Goal: Task Accomplishment & Management: Complete application form

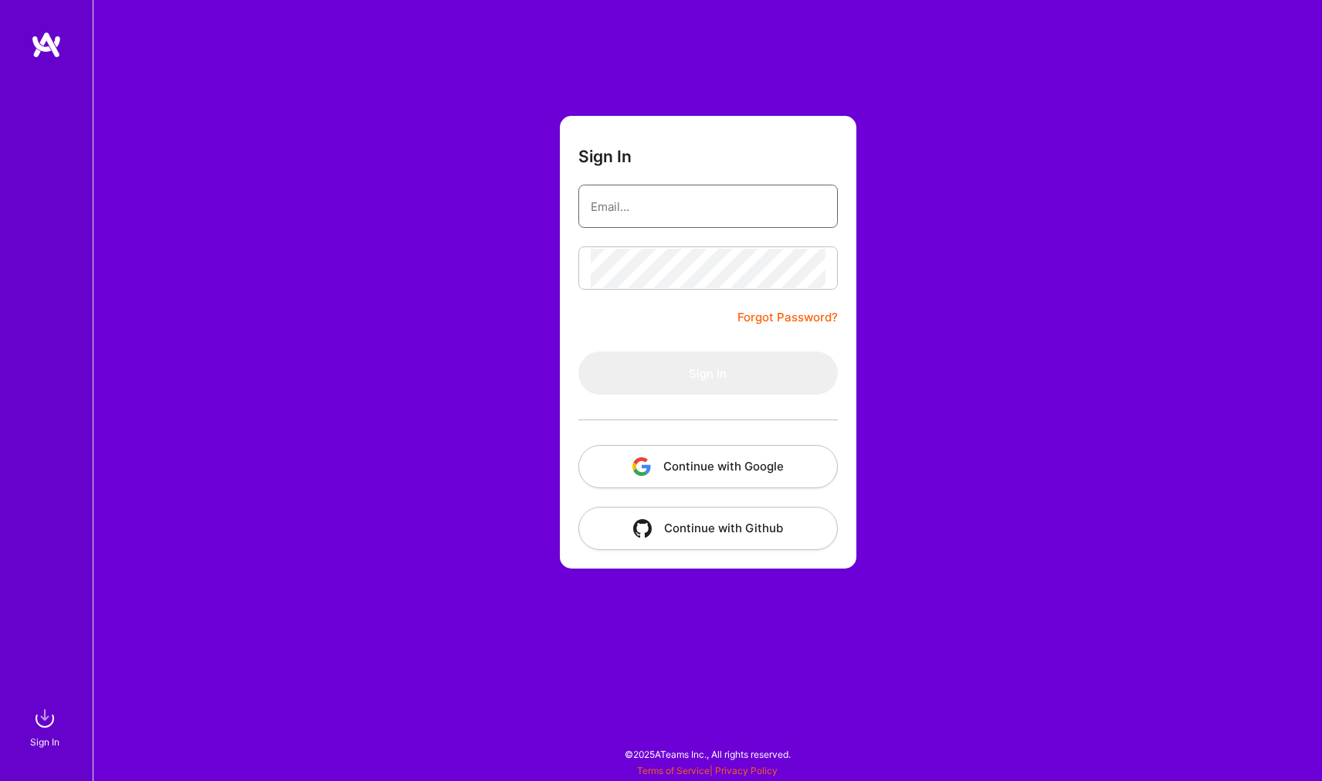
type input "[EMAIL_ADDRESS][DOMAIN_NAME]"
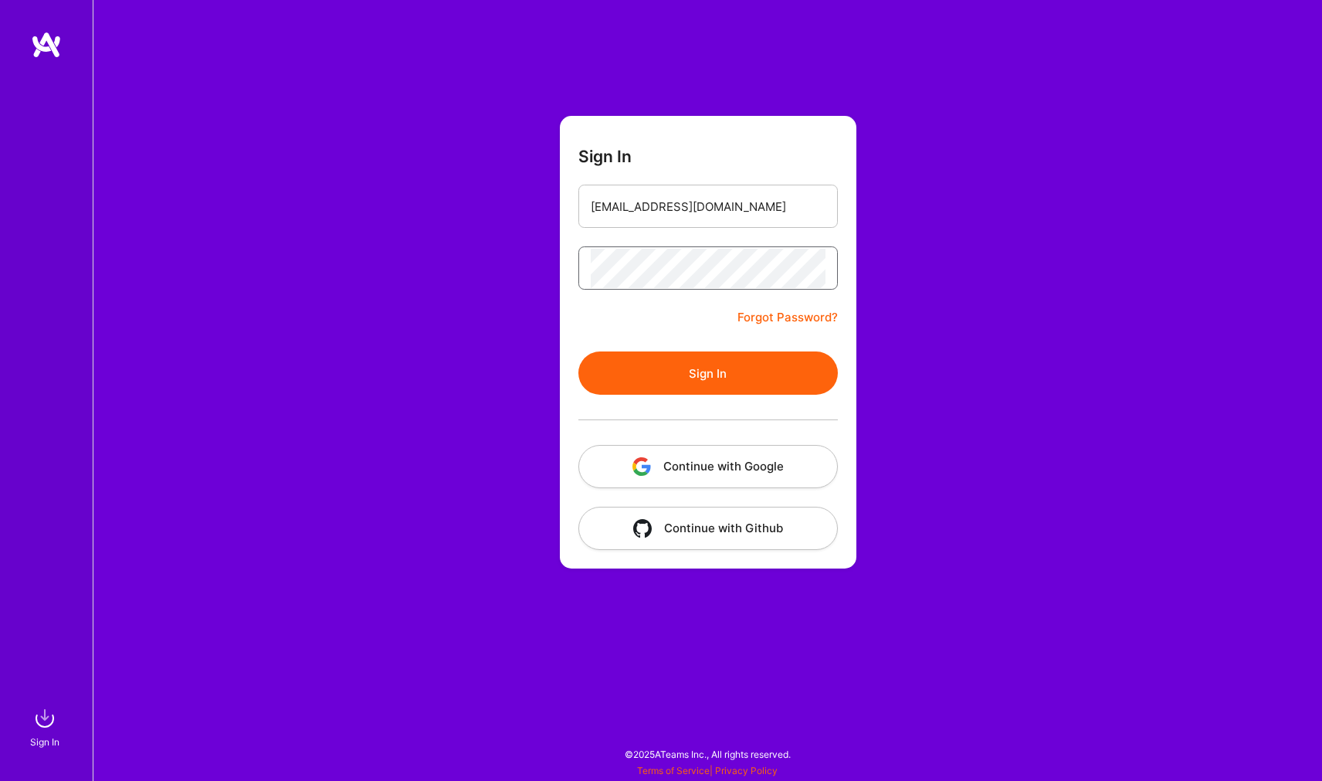
click at [707, 373] on button "Sign In" at bounding box center [707, 372] width 259 height 43
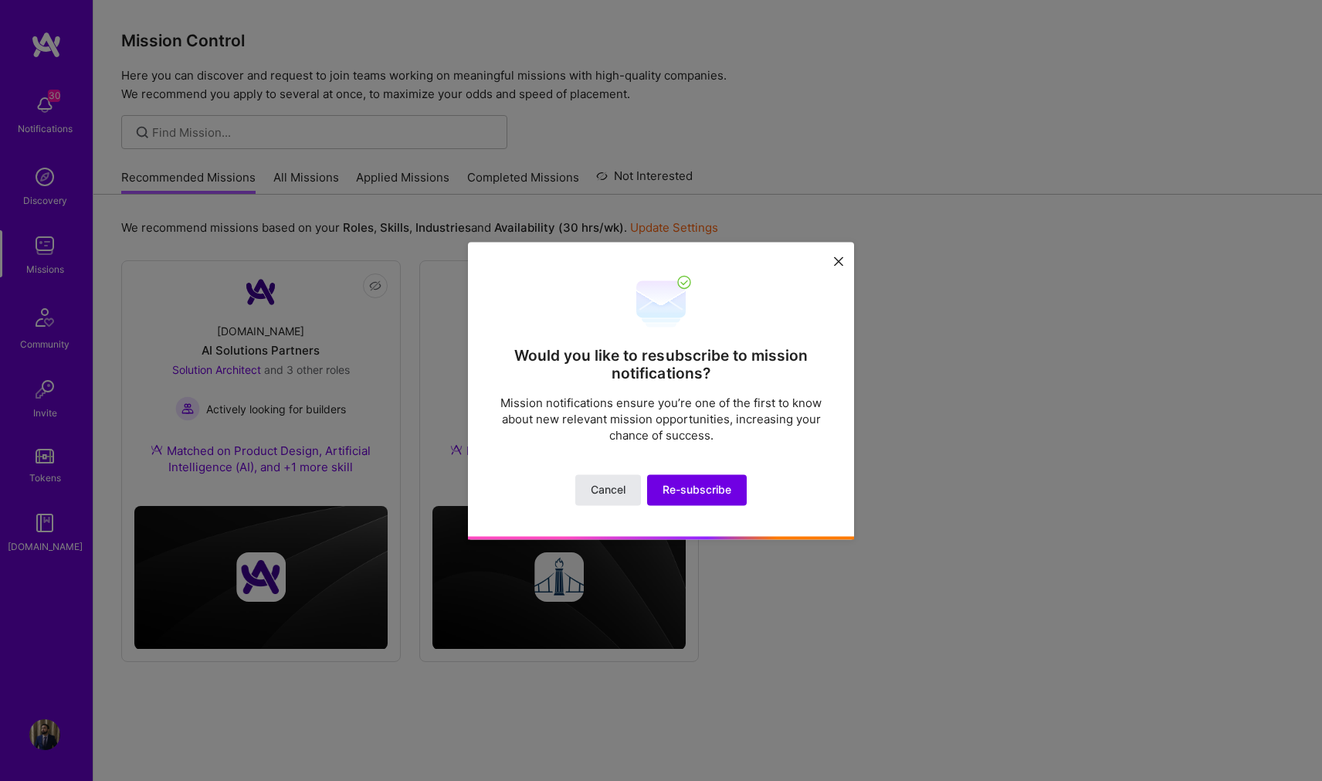
click at [633, 485] on button "Cancel" at bounding box center [608, 489] width 66 height 31
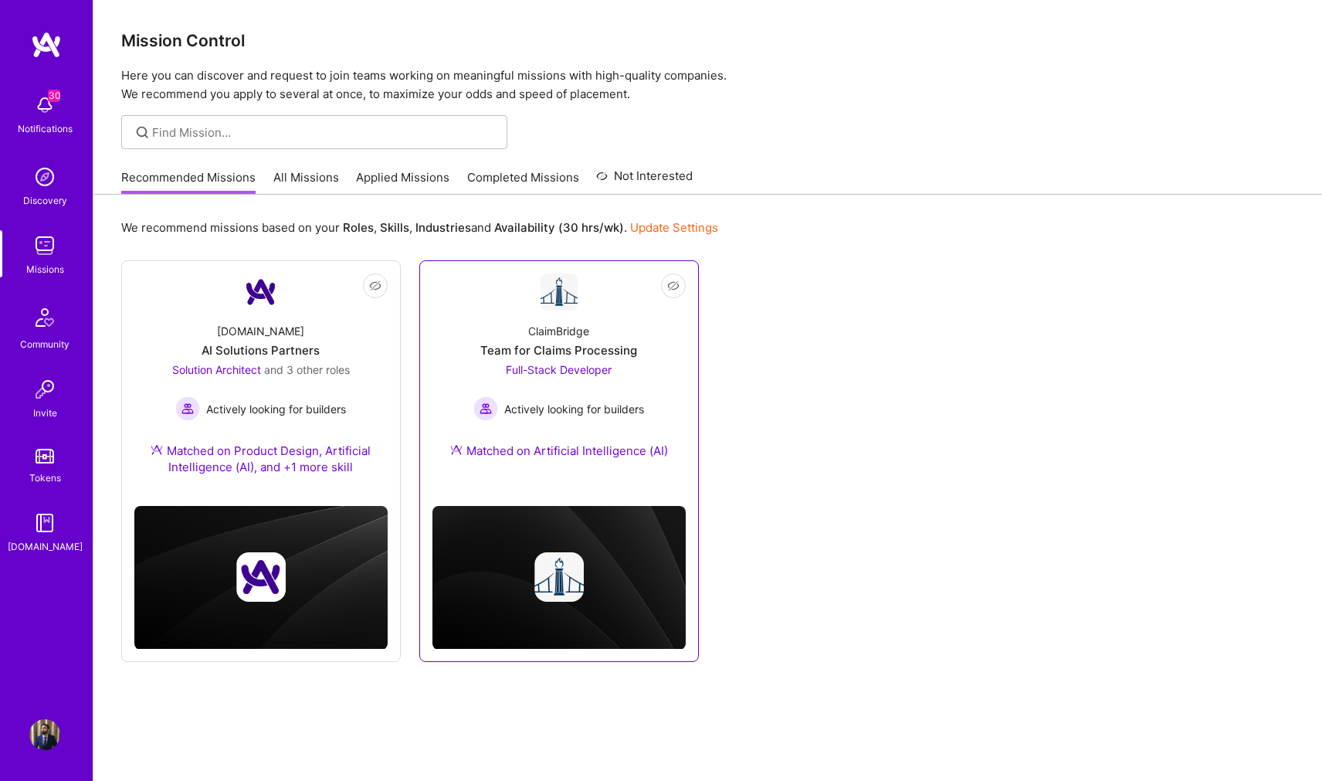
click at [643, 349] on div "ClaimBridge Team for Claims Processing Full-Stack Developer Actively looking fo…" at bounding box center [558, 393] width 253 height 167
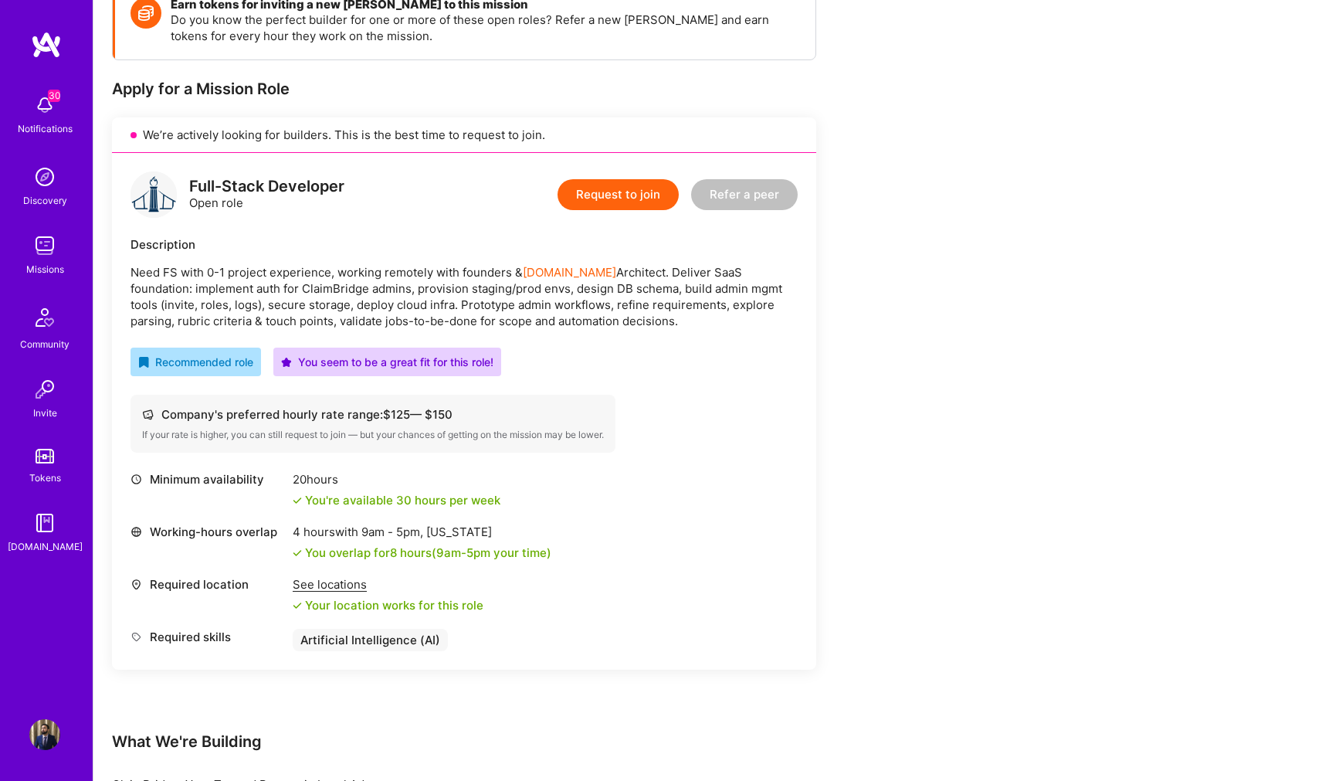
scroll to position [248, 0]
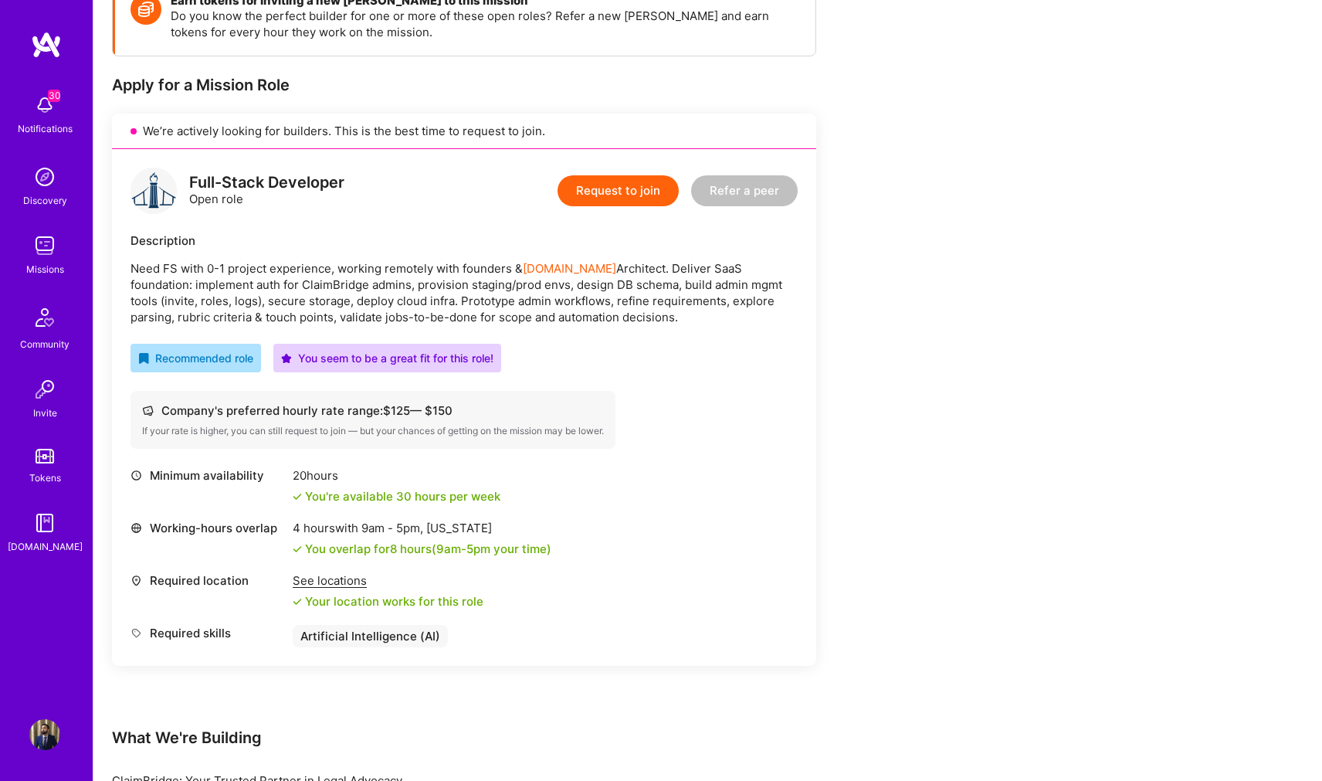
click at [650, 199] on button "Request to join" at bounding box center [617, 190] width 121 height 31
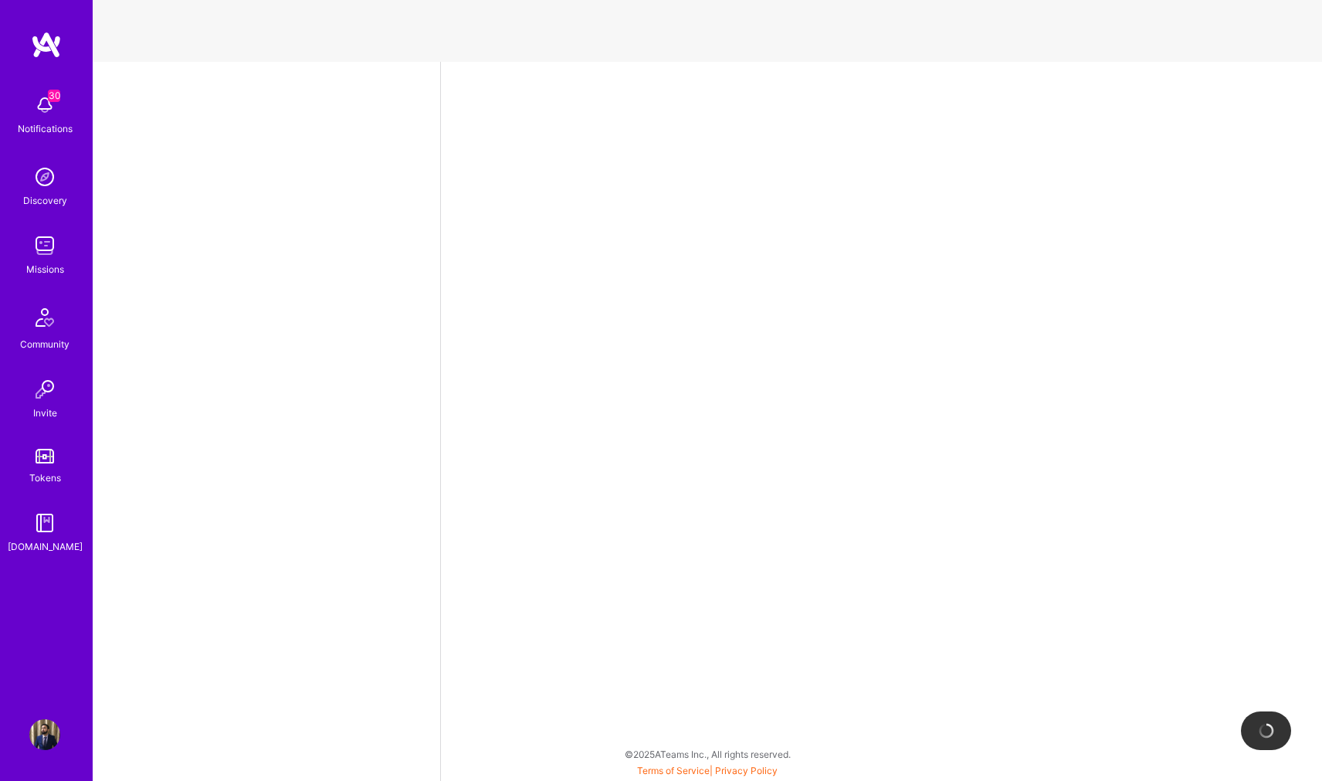
select select "US"
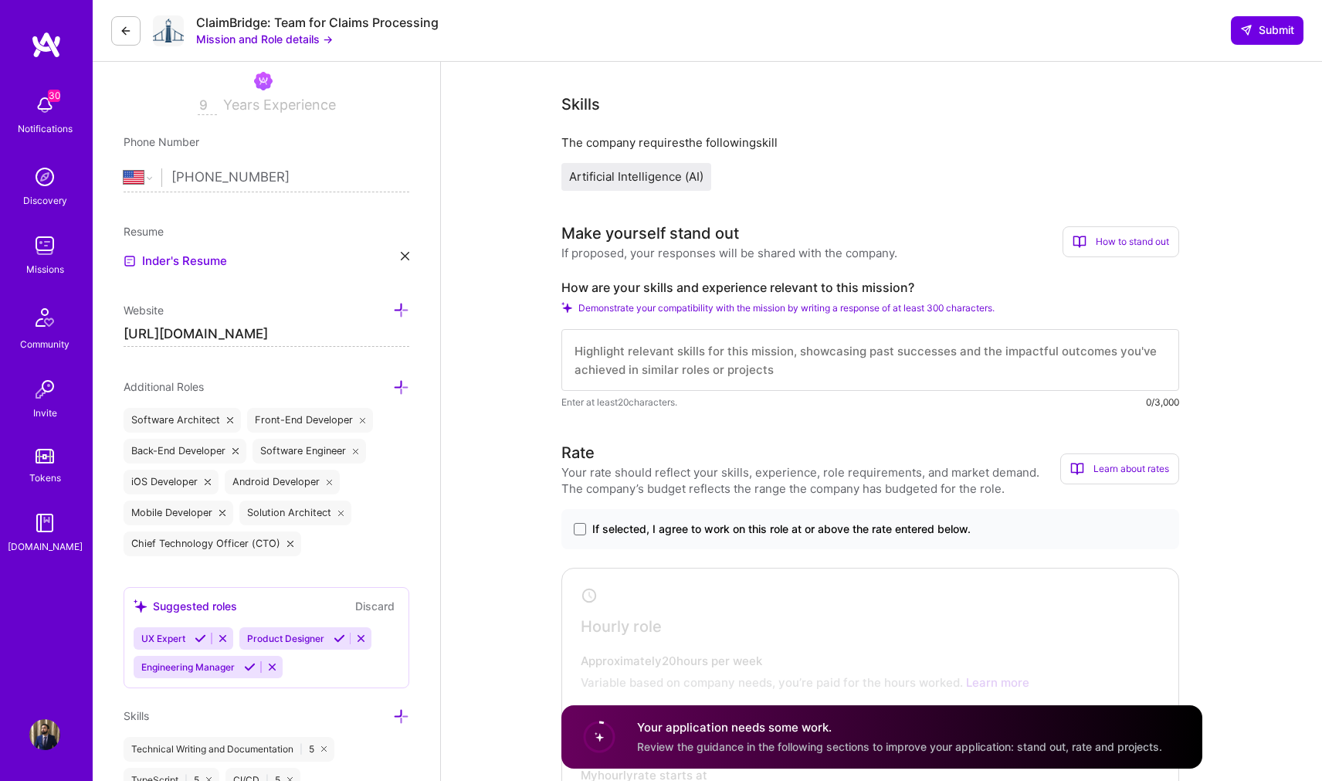
scroll to position [272, 0]
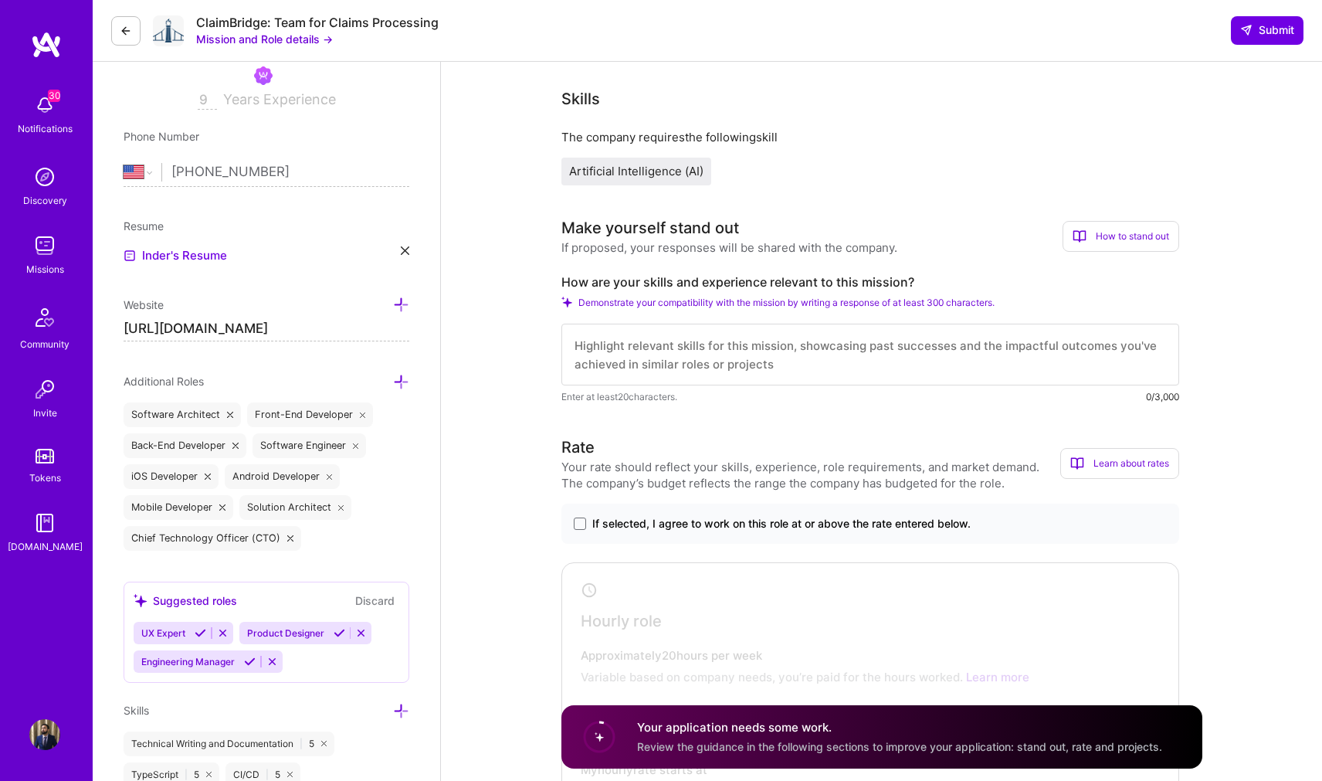
click at [675, 164] on span "Artificial Intelligence (AI)" at bounding box center [636, 171] width 134 height 15
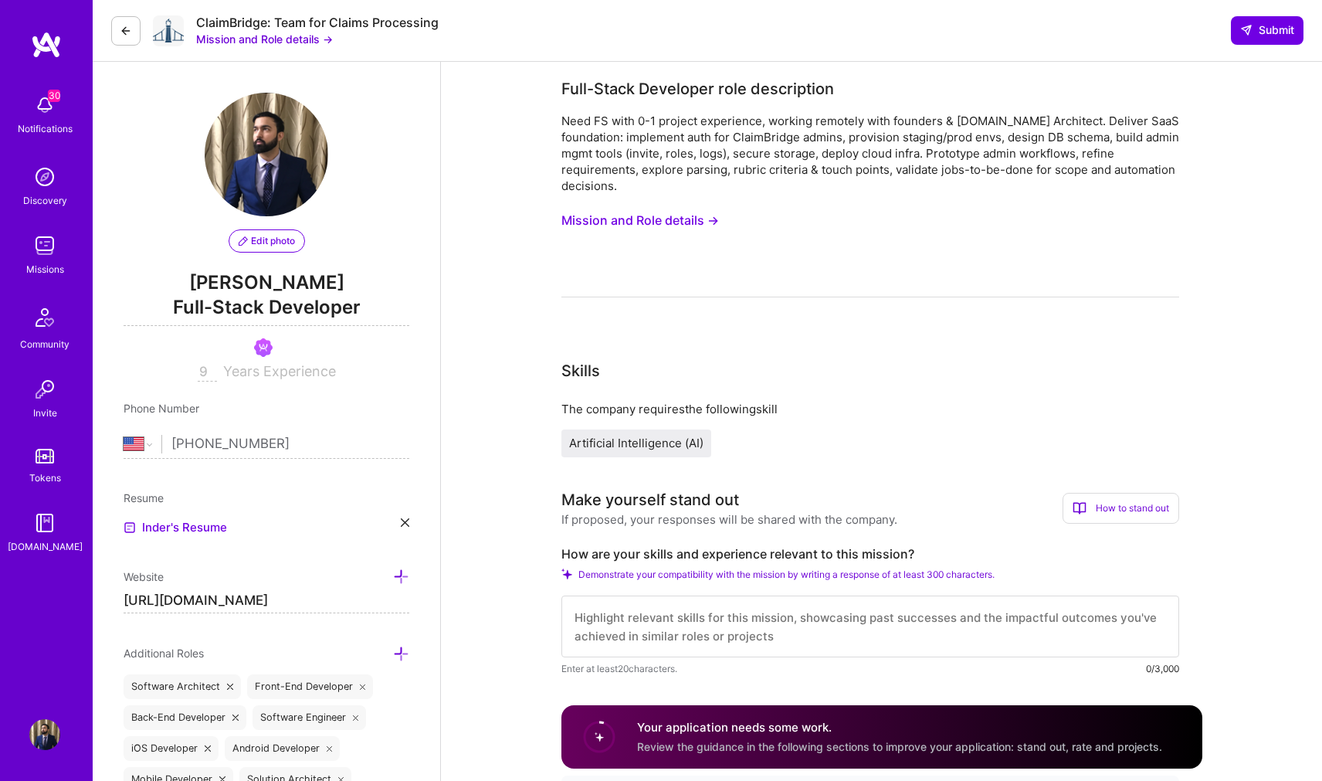
scroll to position [180, 0]
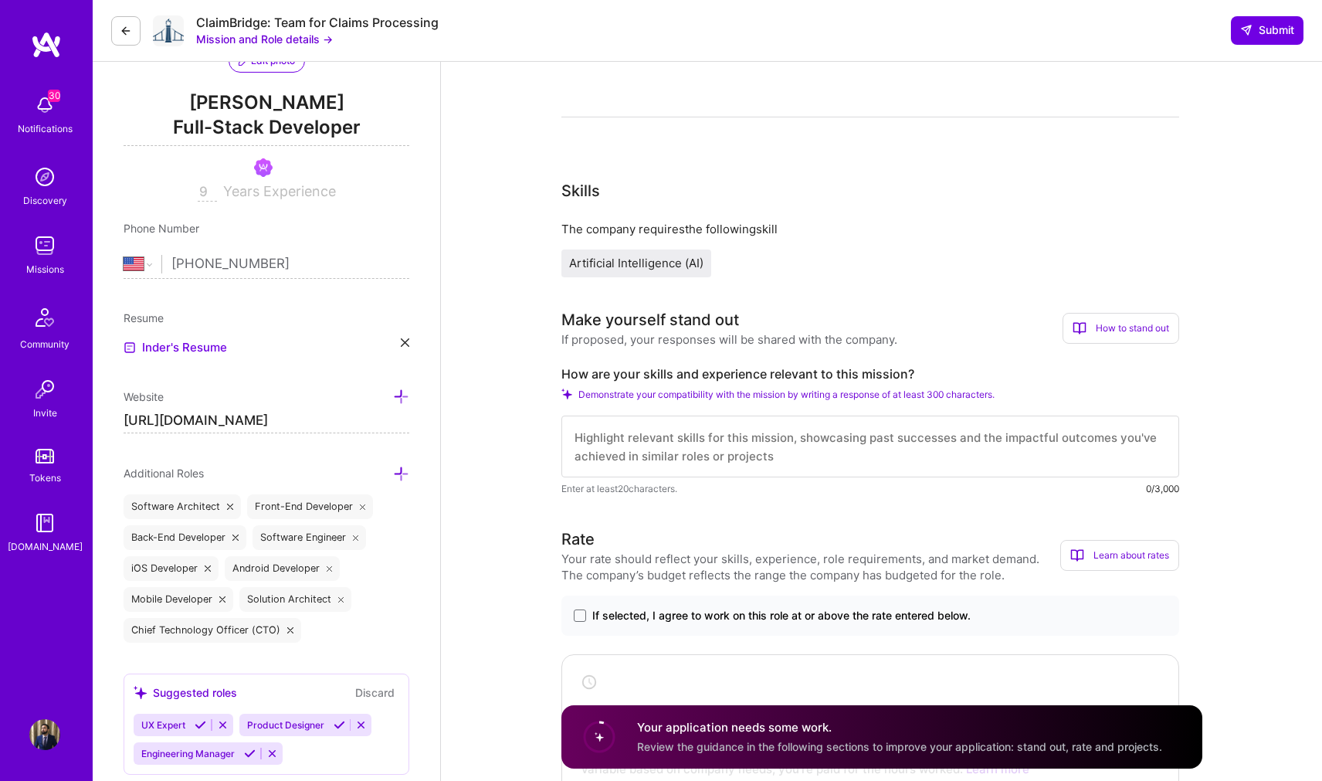
click at [801, 457] on textarea at bounding box center [870, 446] width 618 height 62
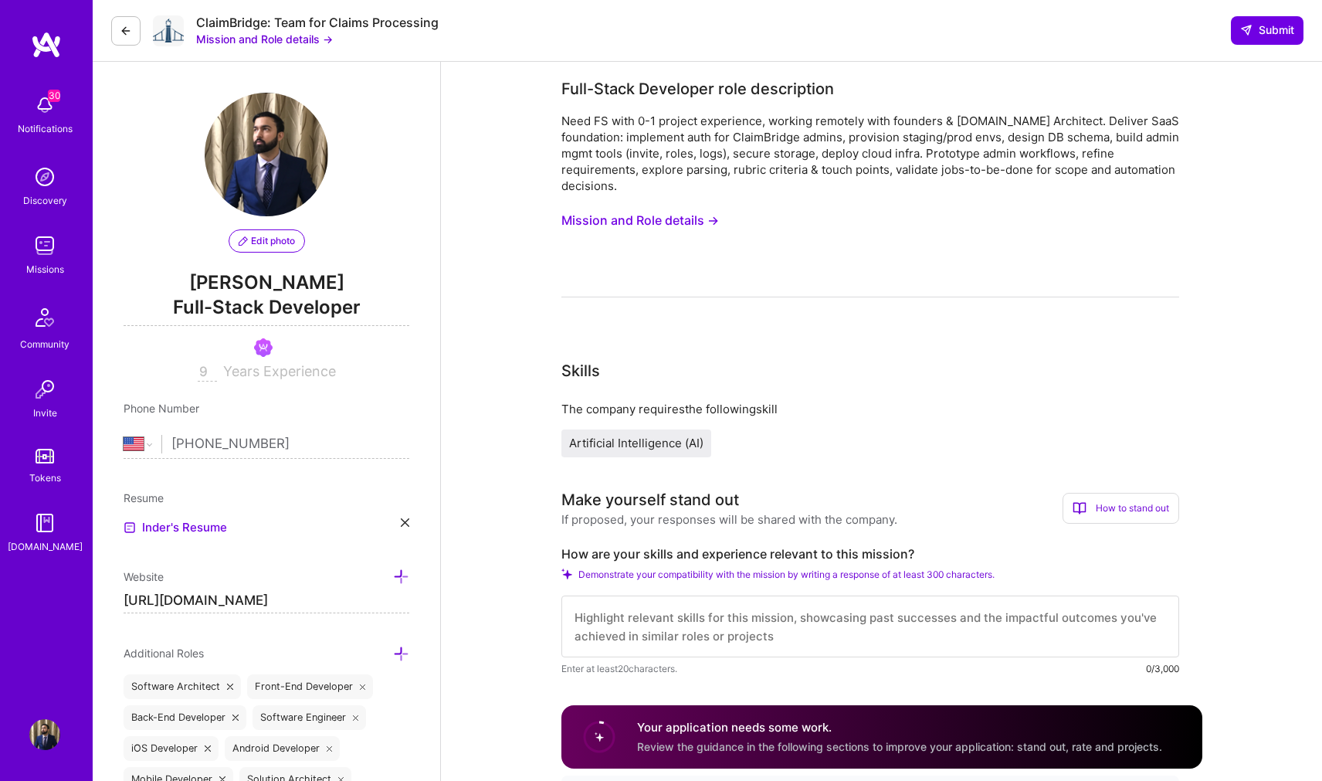
scroll to position [0, 0]
click at [330, 36] on button "Mission and Role details →" at bounding box center [264, 39] width 137 height 16
click at [743, 627] on textarea at bounding box center [870, 626] width 618 height 62
paste textarea "I have been working in the startup space for the last few years and worn a lot …"
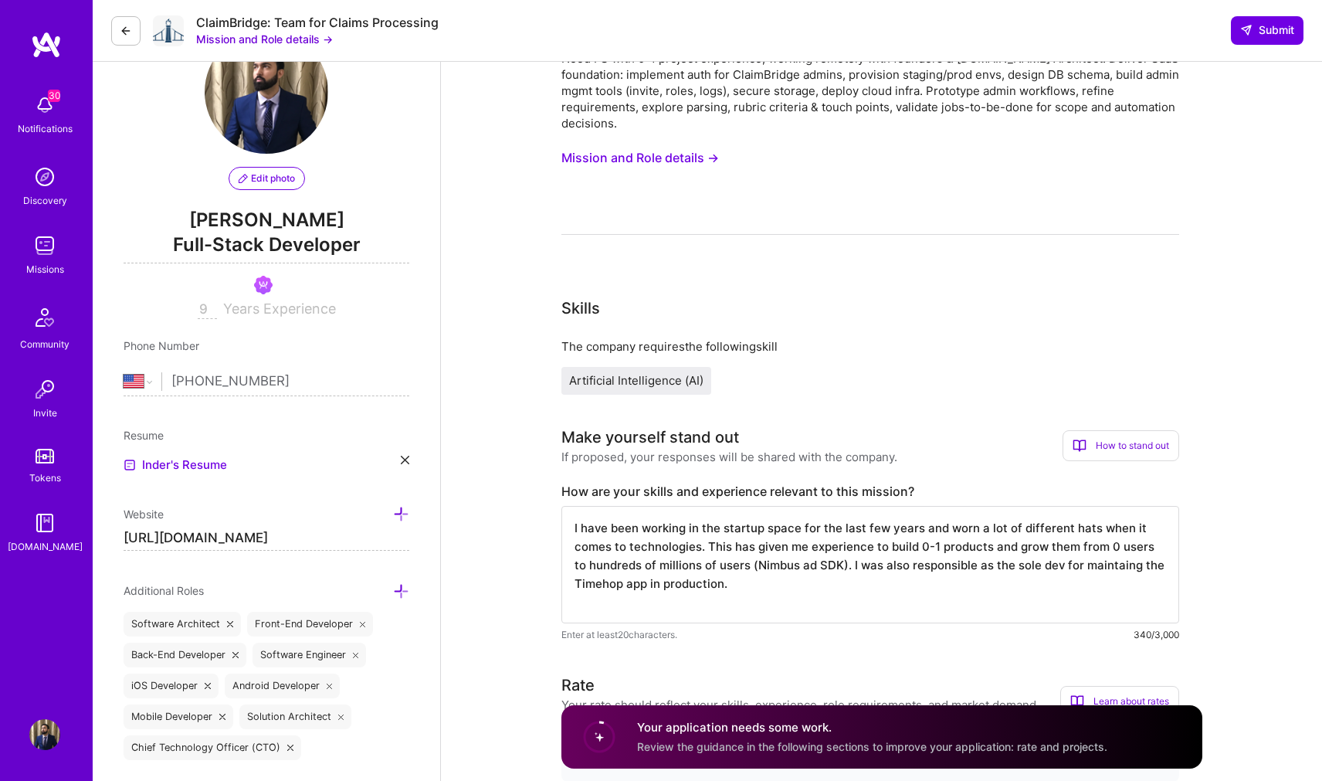
scroll to position [64, 0]
drag, startPoint x: 780, startPoint y: 586, endPoint x: 835, endPoint y: 563, distance: 59.5
click at [835, 563] on textarea "I have been working in the startup space for the last few years and worn a lot …" at bounding box center [870, 562] width 618 height 117
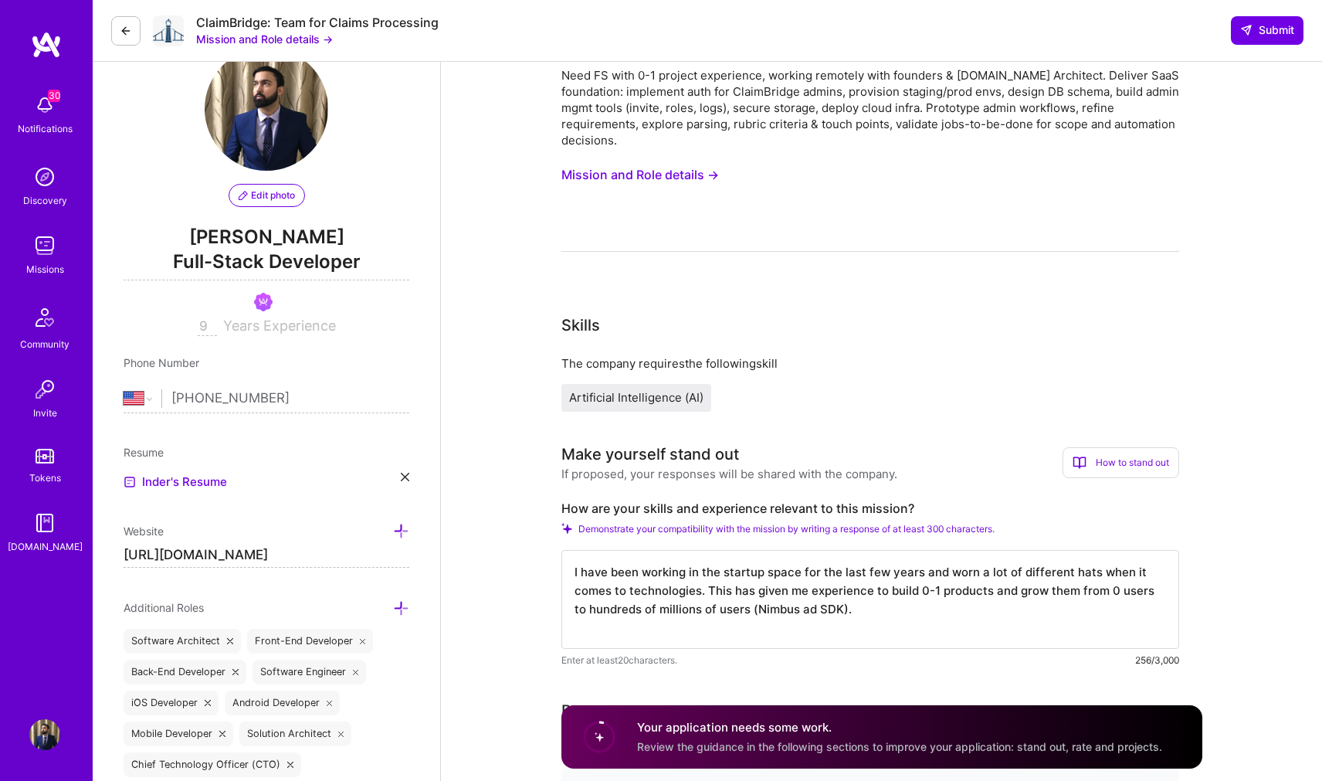
scroll to position [46, 0]
paste textarea "I also worked with a Web3 startup recently where I was responsible for building…"
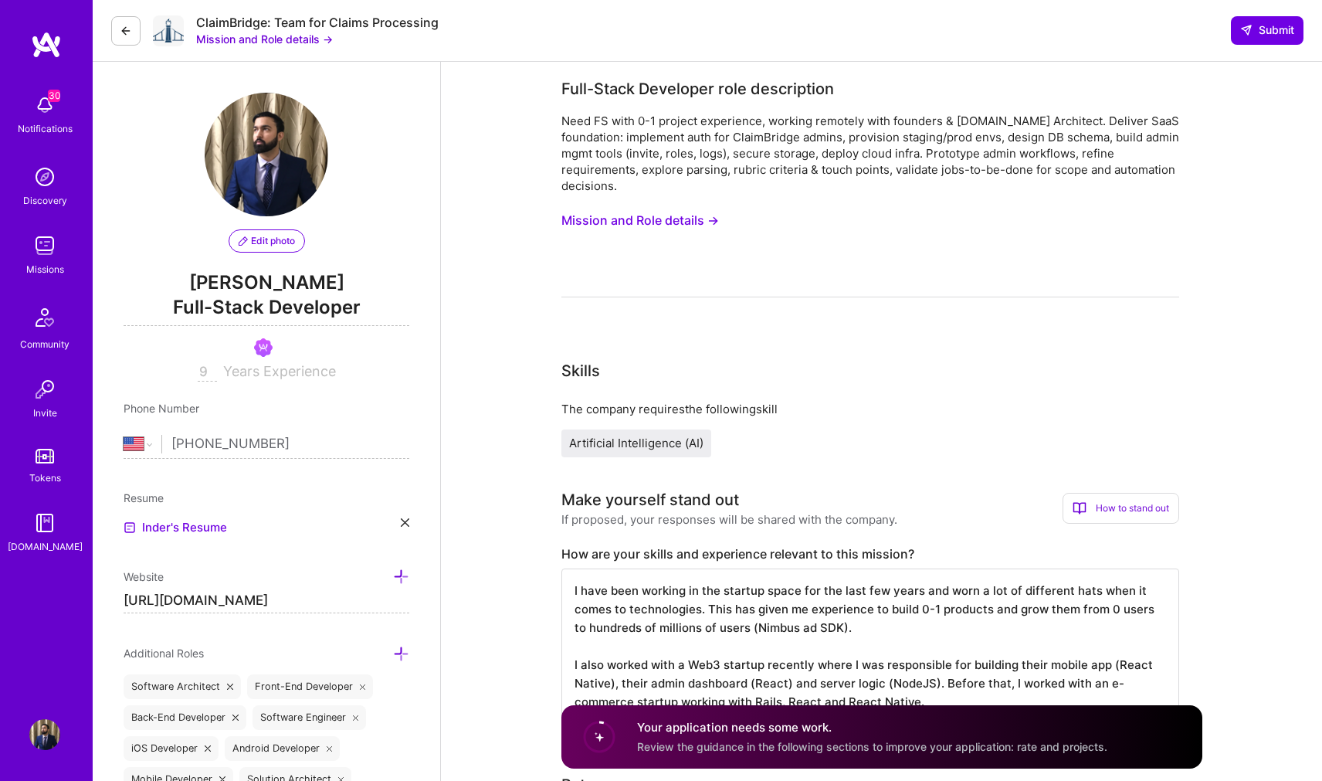
scroll to position [0, 0]
type textarea "I have been working in the startup space for the last few years and worn a lot …"
click at [313, 39] on button "Mission and Role details →" at bounding box center [264, 39] width 137 height 16
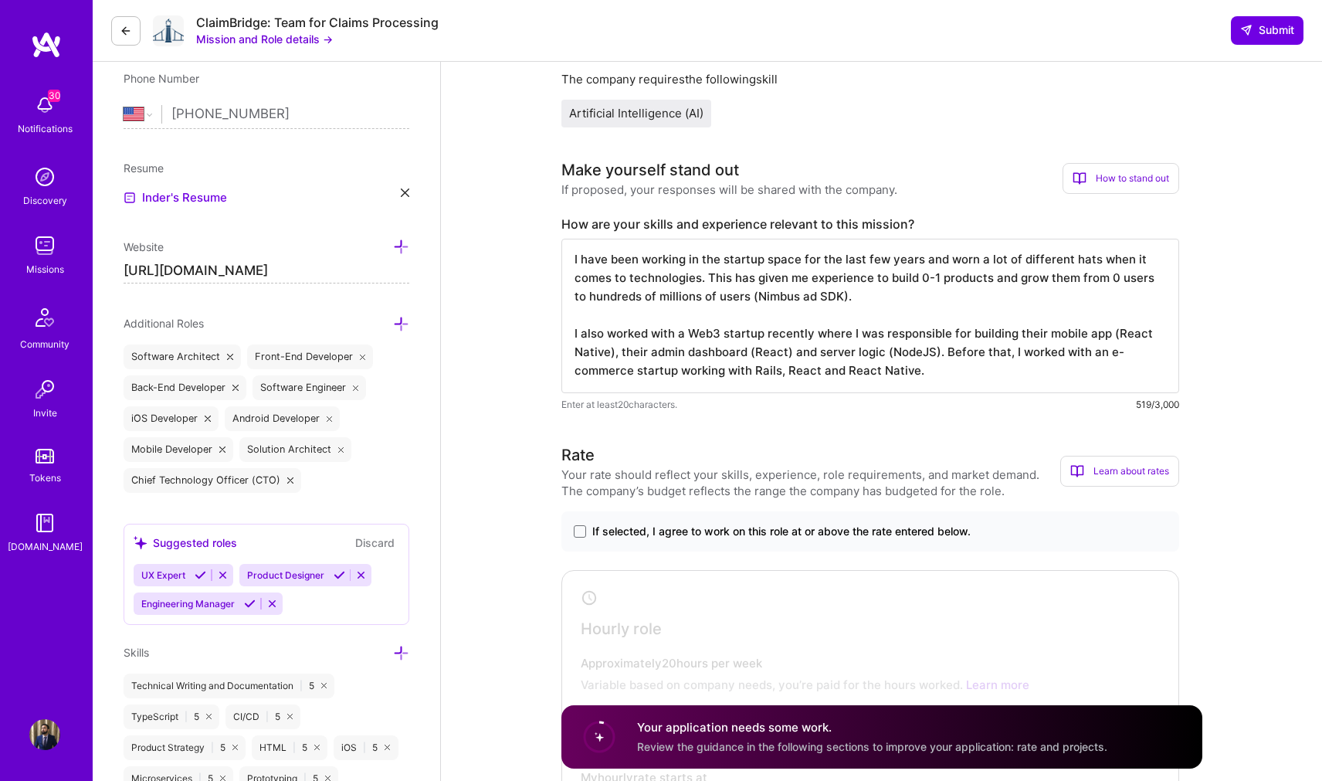
scroll to position [423, 0]
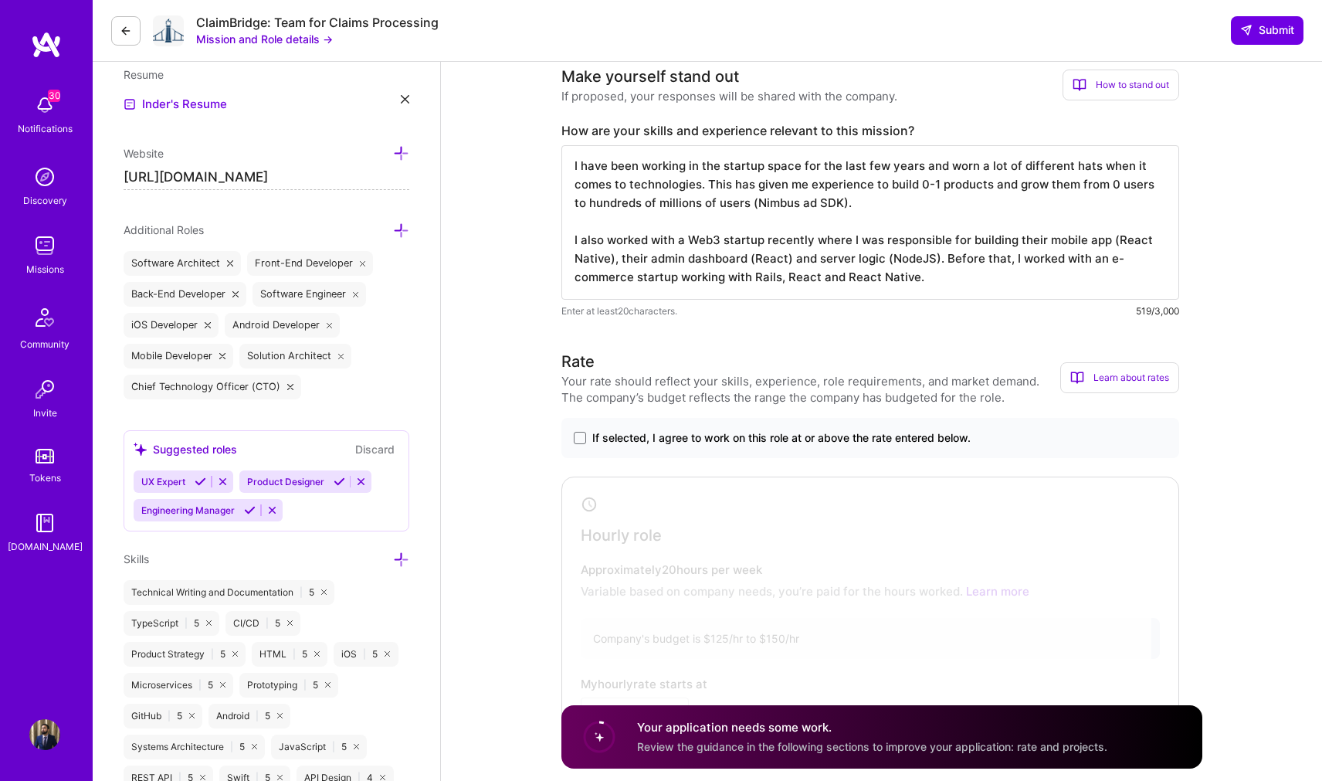
click at [740, 437] on span "If selected, I agree to work on this role at or above the rate entered below." at bounding box center [781, 437] width 378 height 15
click at [0, 0] on input "If selected, I agree to work on this role at or above the rate entered below." at bounding box center [0, 0] width 0 height 0
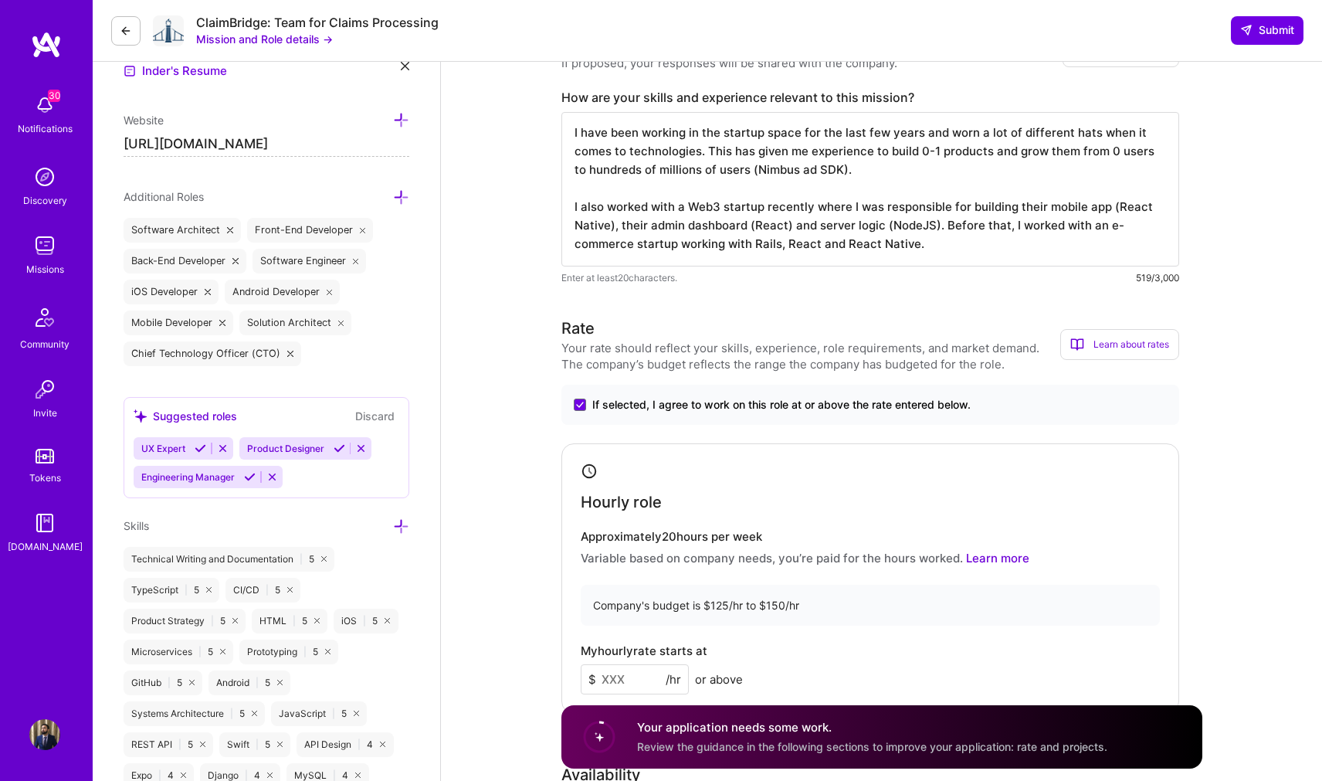
scroll to position [644, 0]
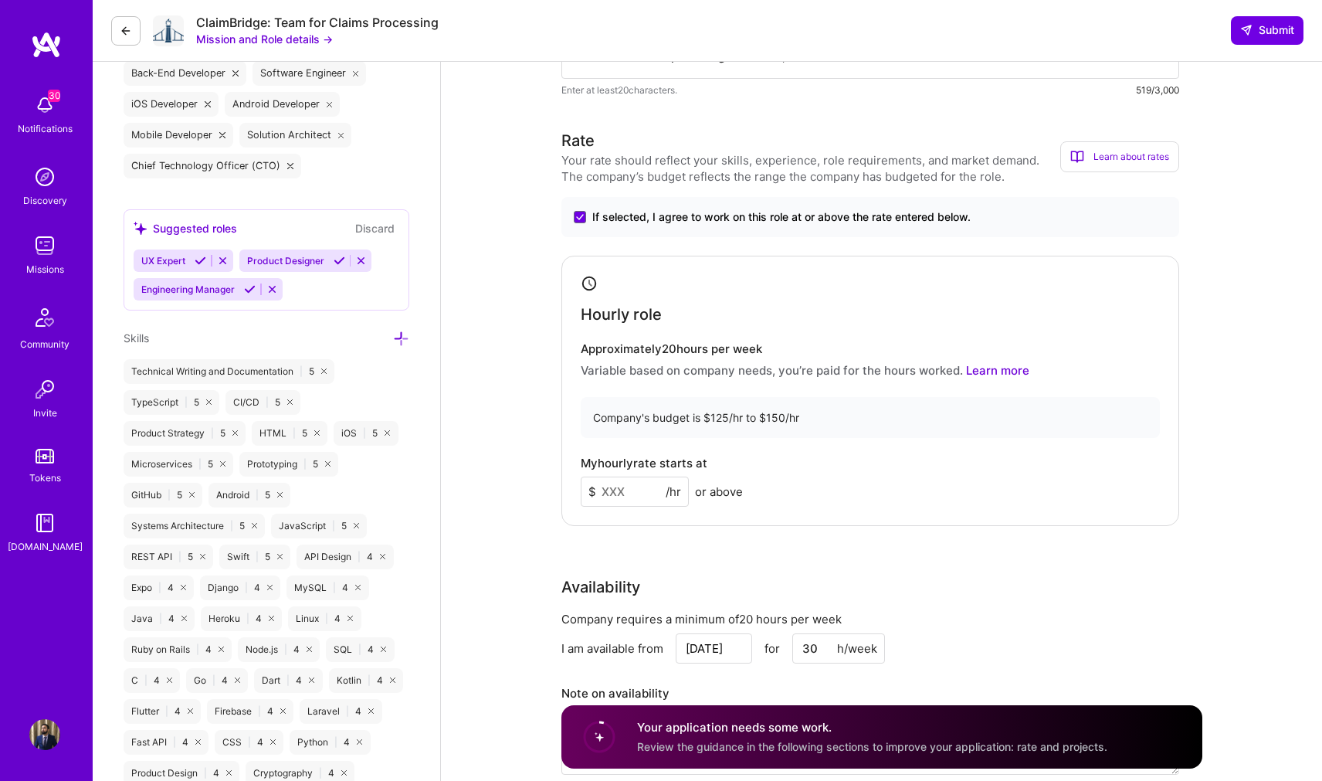
click at [647, 484] on input at bounding box center [635, 491] width 108 height 30
type input "1"
type input "4"
type input "145"
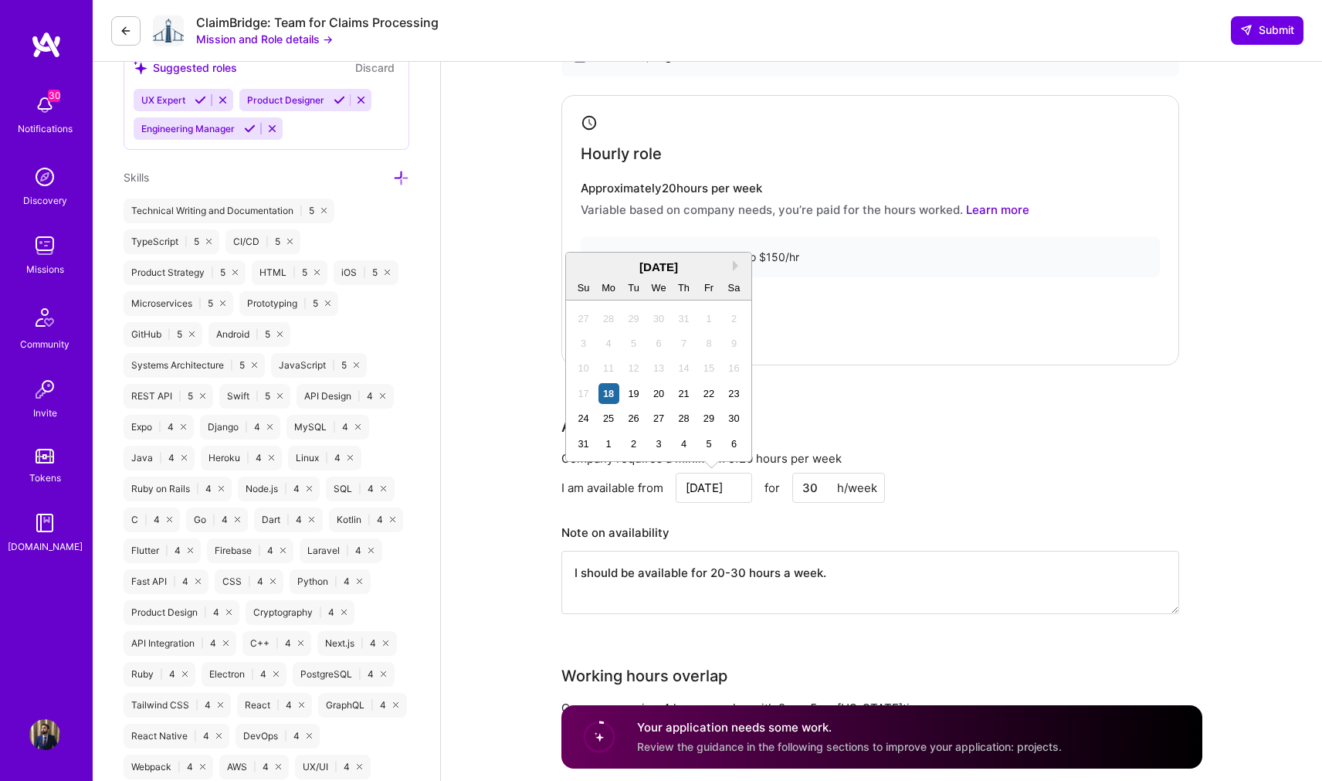
scroll to position [813, 0]
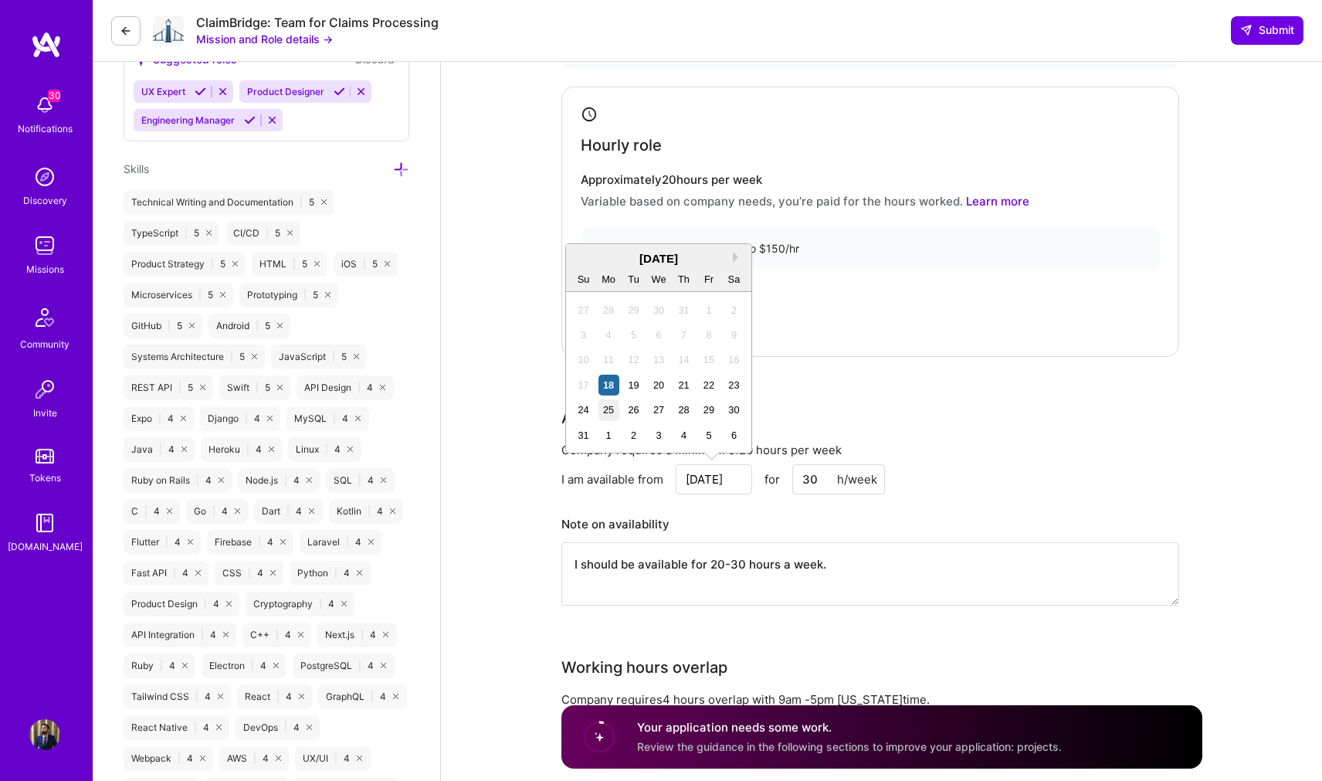
click at [616, 405] on div "25" at bounding box center [608, 409] width 21 height 21
type input "[DATE]"
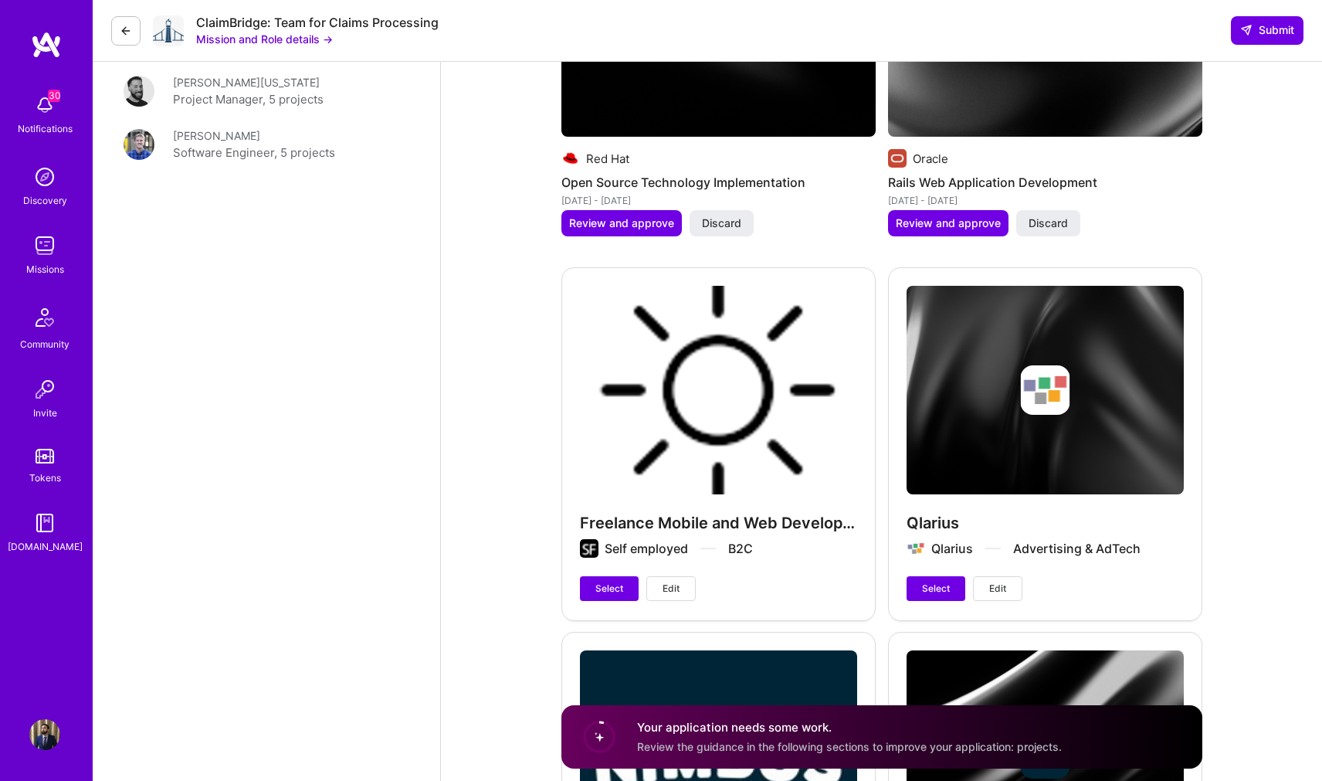
scroll to position [2990, 0]
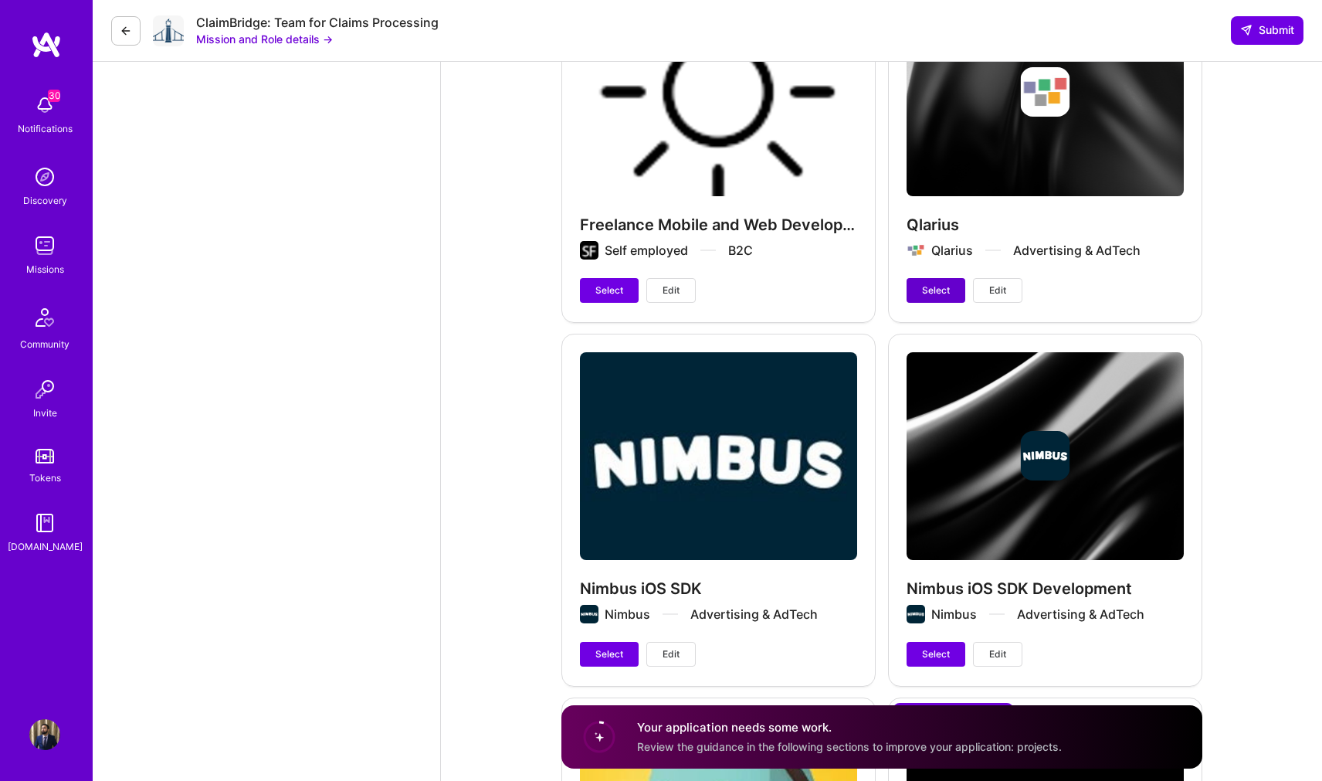
click at [949, 290] on span "Select" at bounding box center [936, 290] width 28 height 14
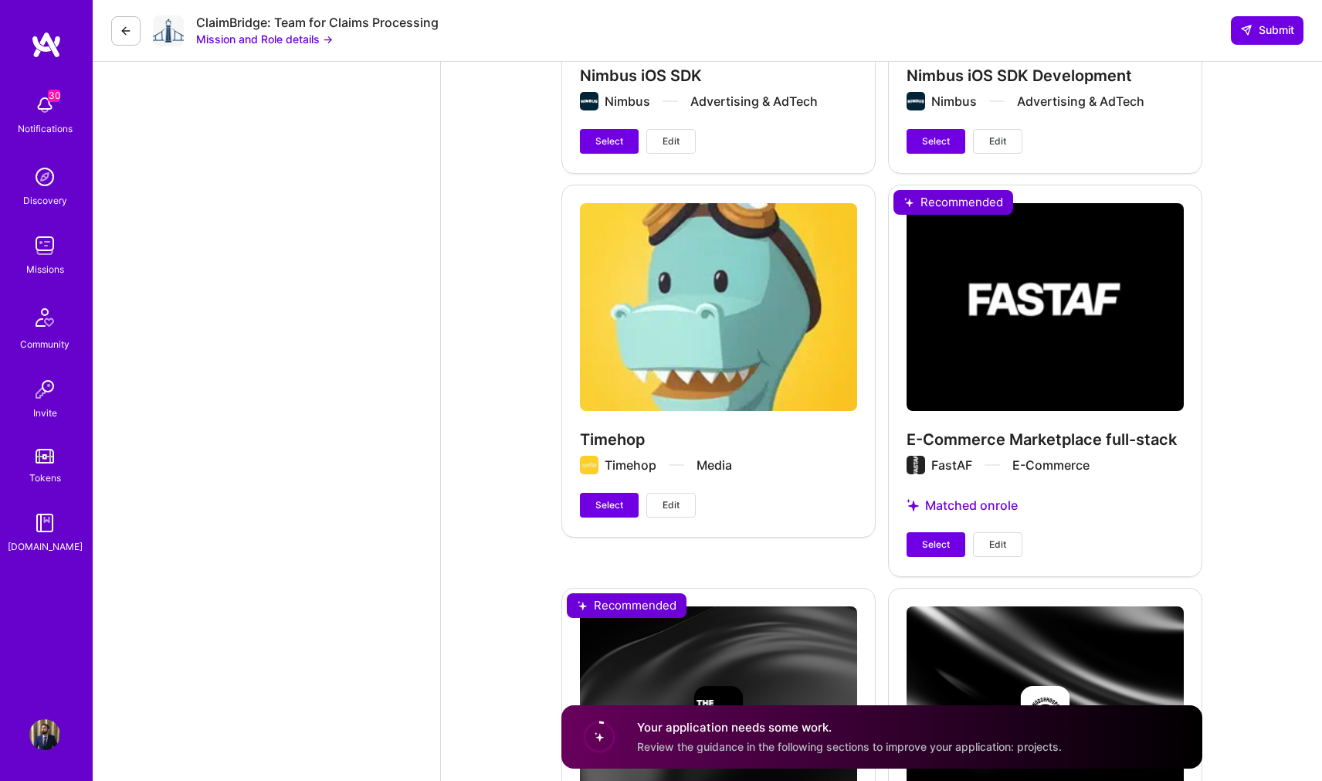
scroll to position [3565, 0]
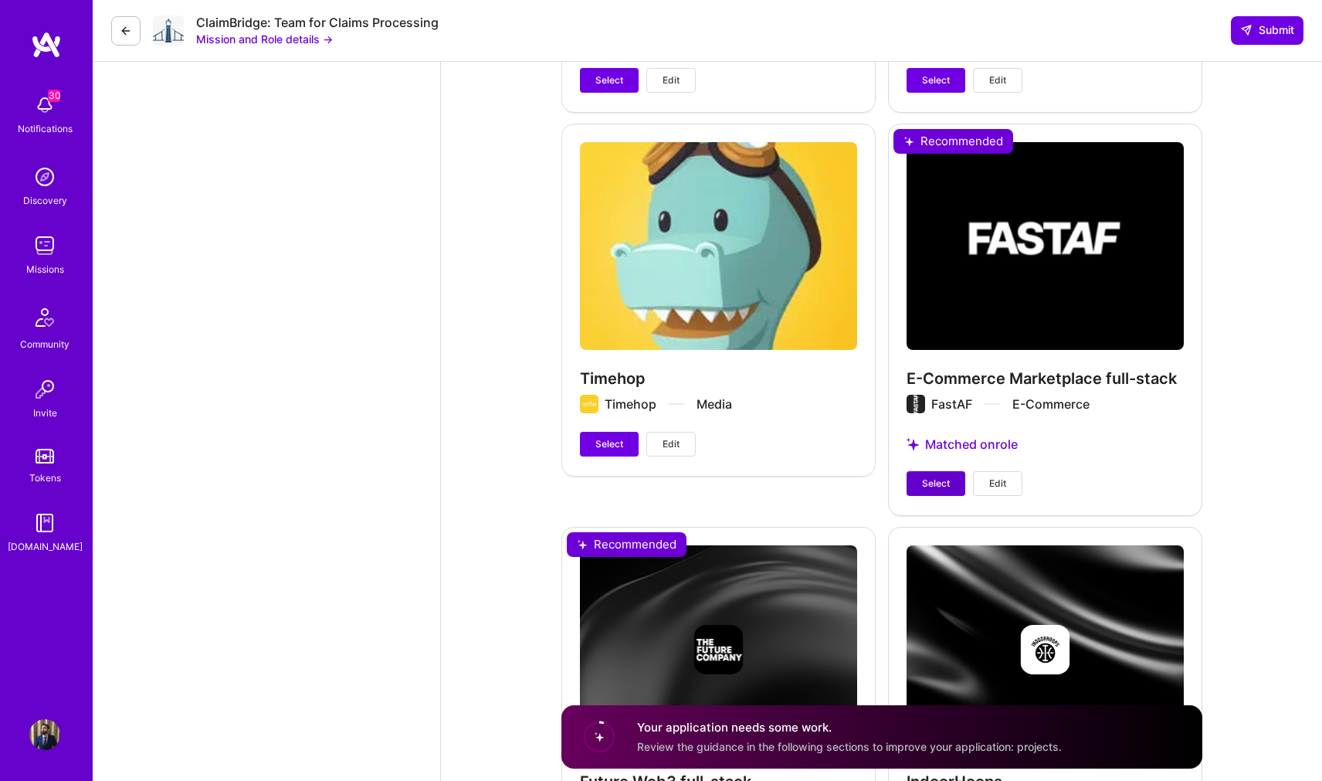
click at [937, 490] on button "Select" at bounding box center [935, 483] width 59 height 25
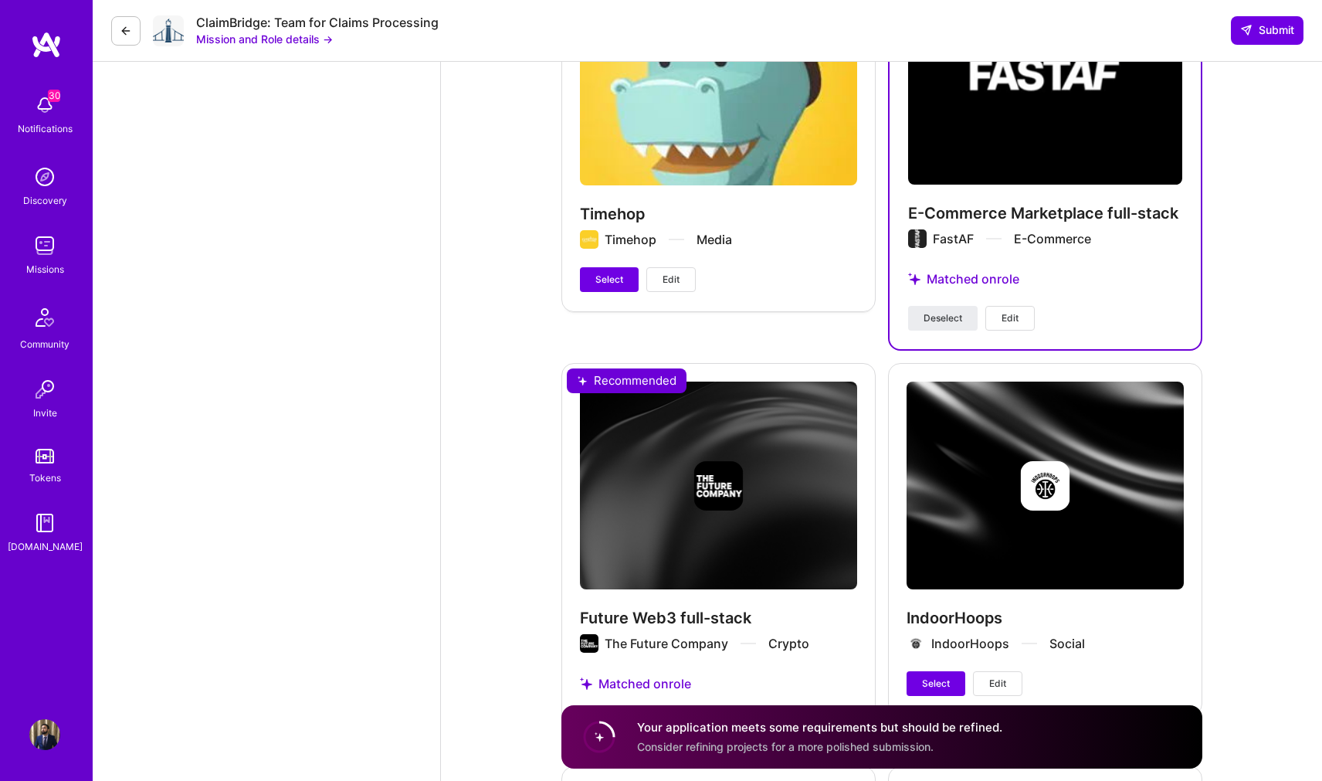
scroll to position [3817, 0]
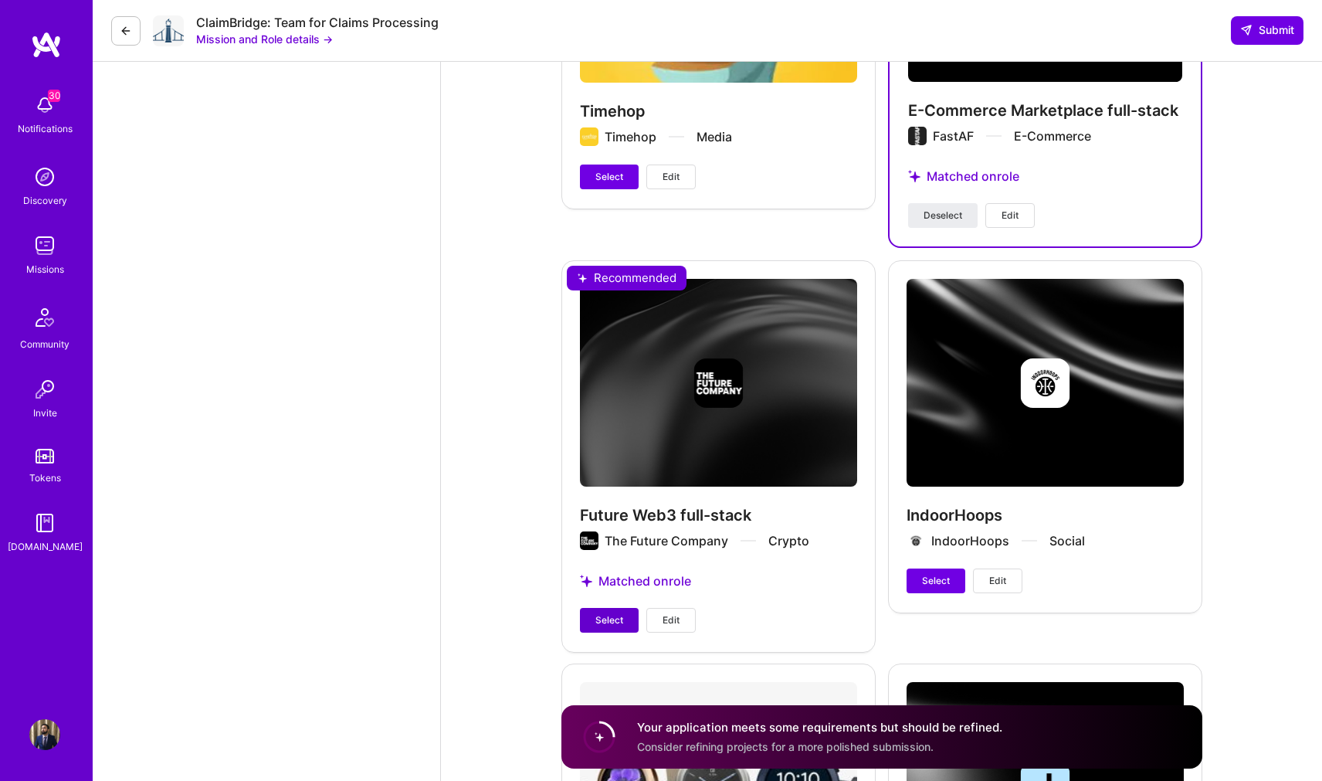
click at [609, 628] on button "Select" at bounding box center [609, 620] width 59 height 25
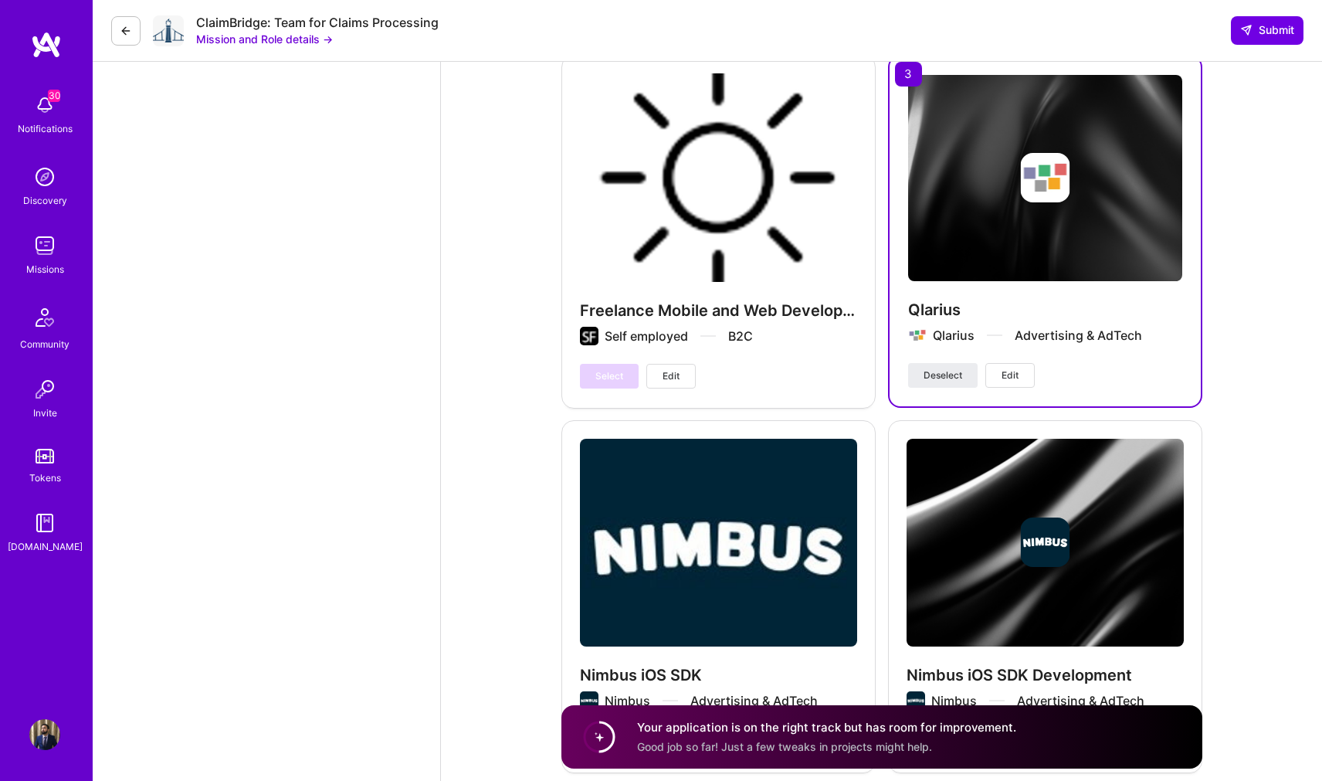
scroll to position [2767, 0]
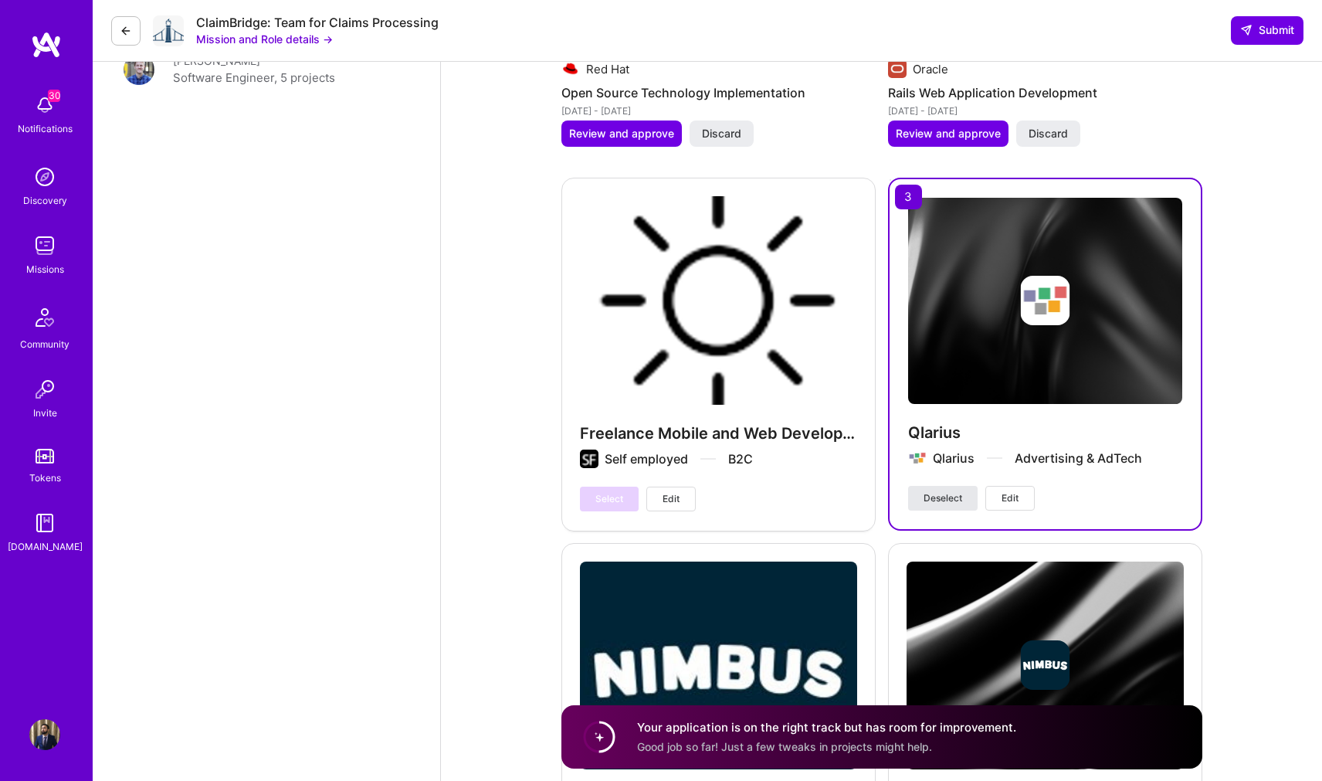
click at [940, 499] on span "Deselect" at bounding box center [942, 498] width 39 height 14
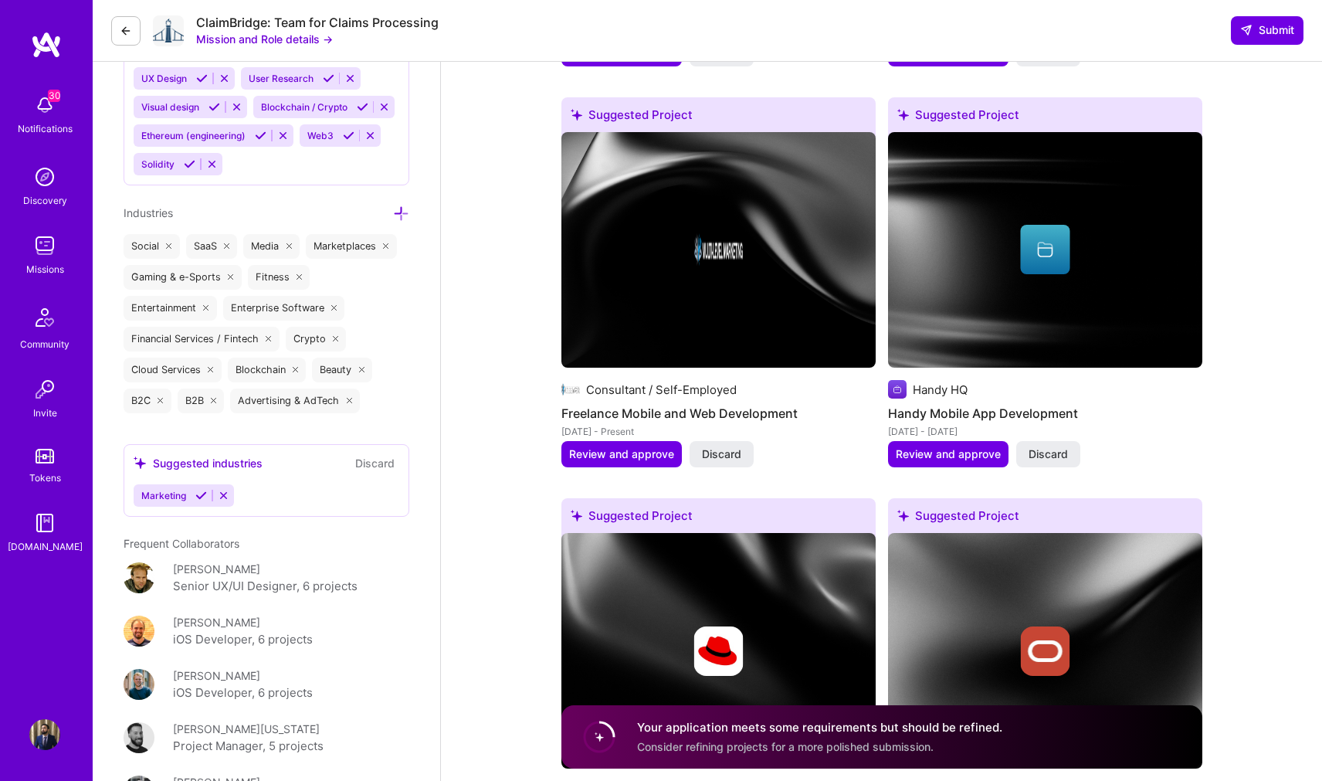
scroll to position [2049, 0]
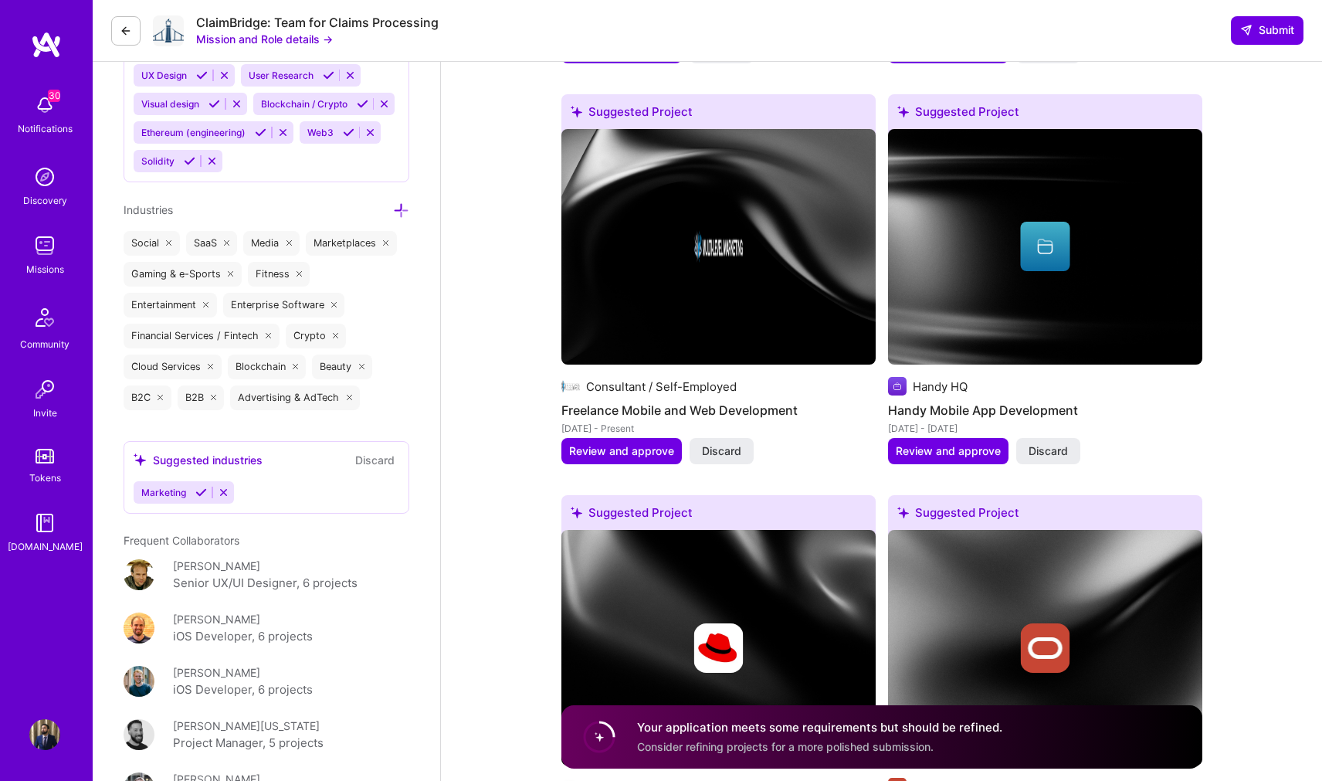
click at [699, 341] on img at bounding box center [718, 247] width 314 height 236
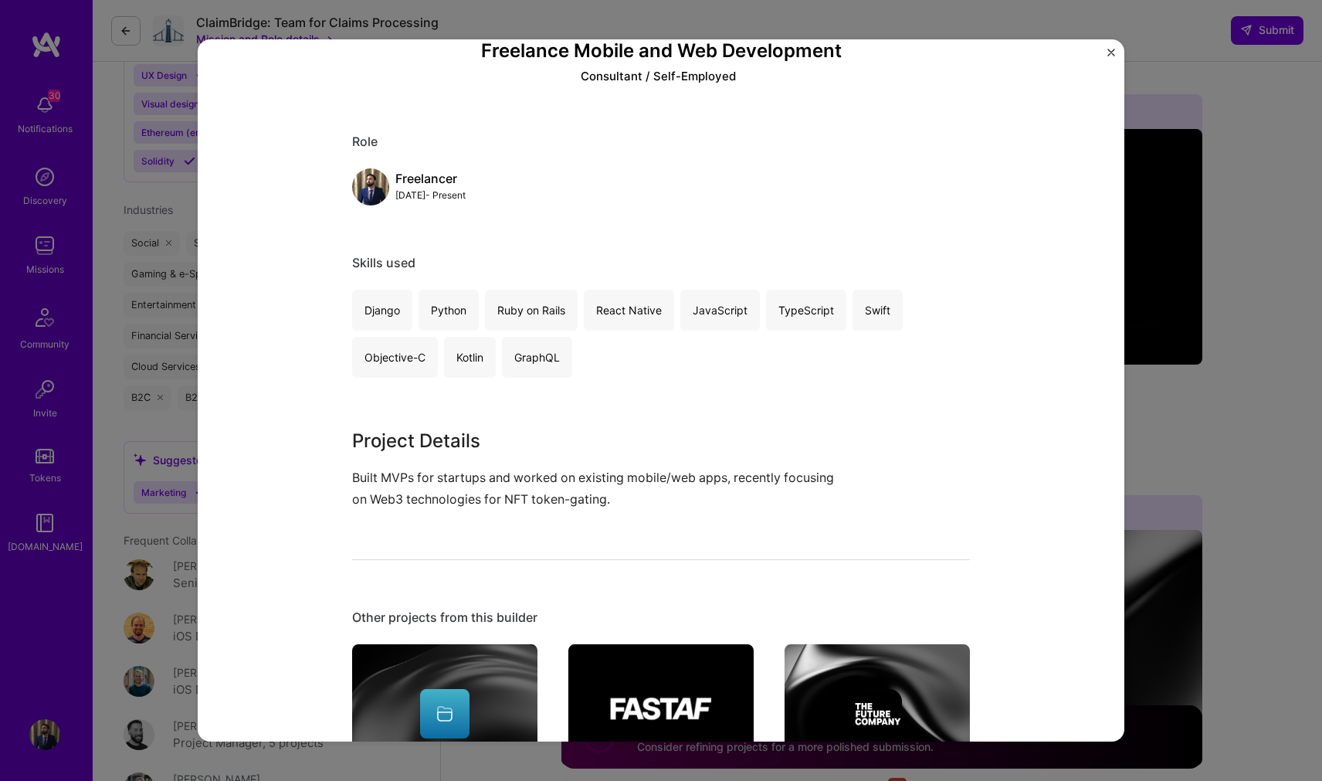
scroll to position [176, 0]
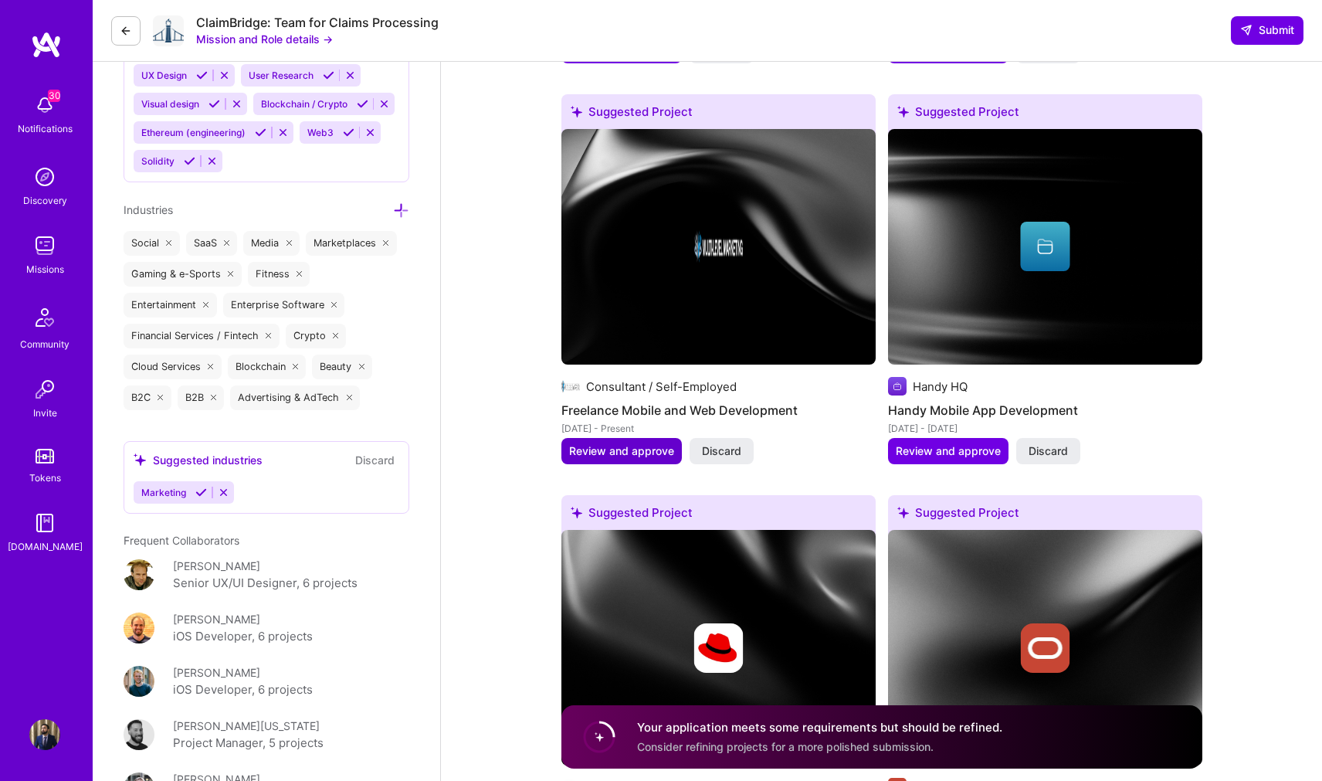
click at [654, 453] on span "Review and approve" at bounding box center [621, 450] width 105 height 15
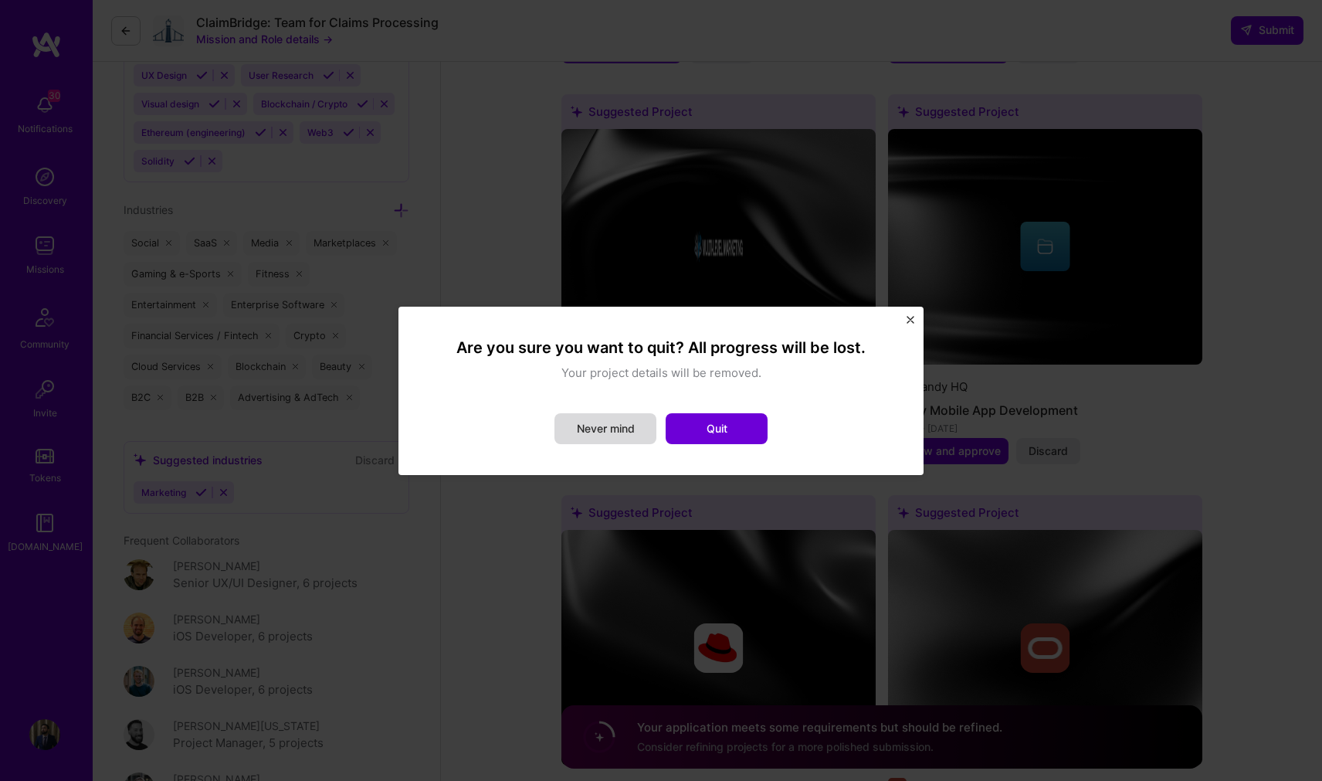
click at [635, 413] on button "Never mind" at bounding box center [605, 428] width 102 height 31
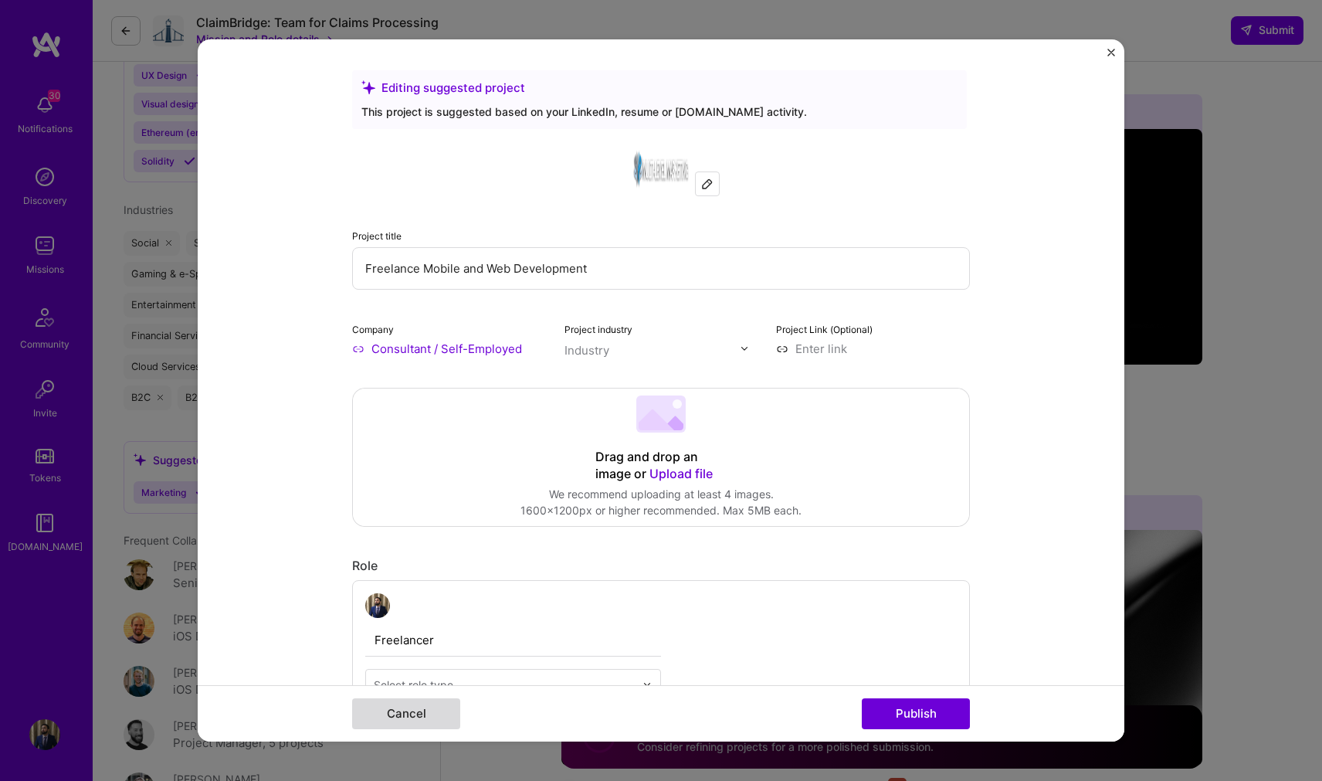
click at [386, 727] on button "Cancel" at bounding box center [406, 713] width 108 height 31
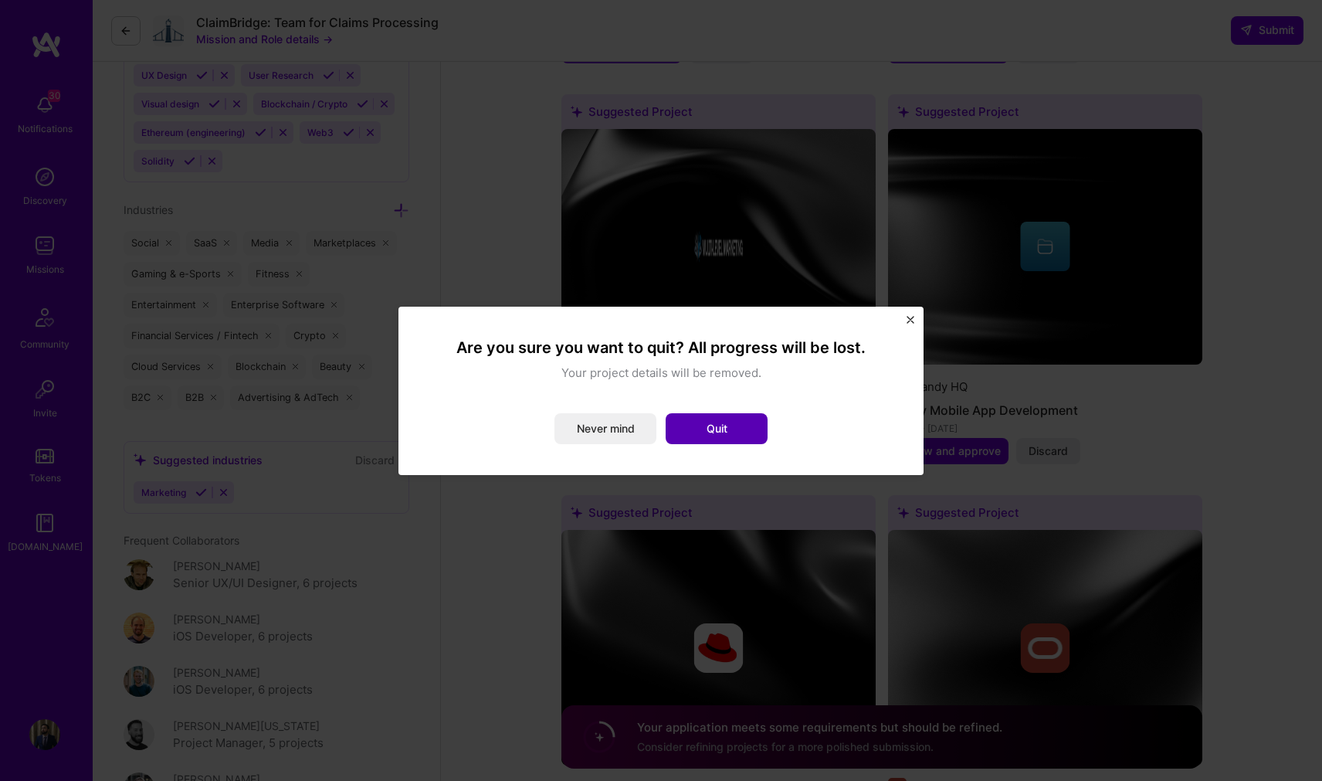
click at [732, 419] on button "Quit" at bounding box center [717, 428] width 102 height 31
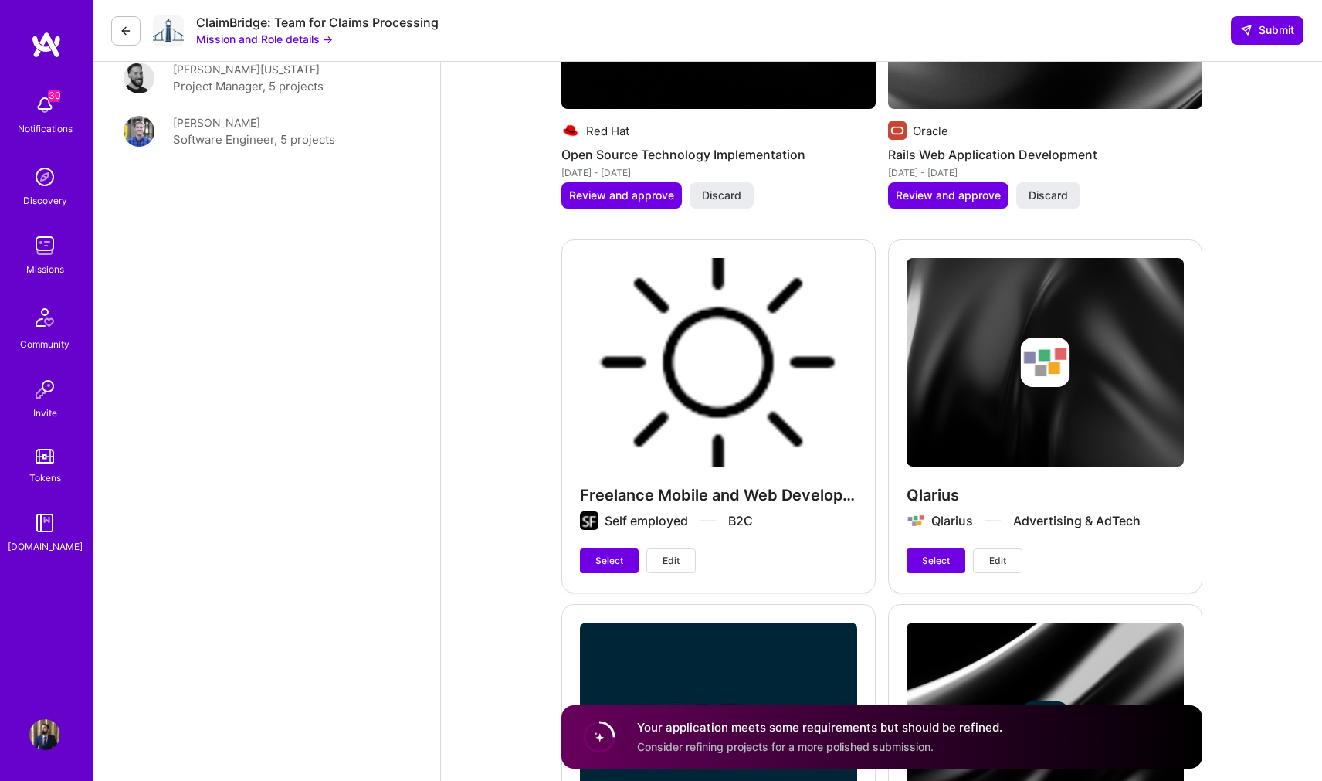
scroll to position [2716, 0]
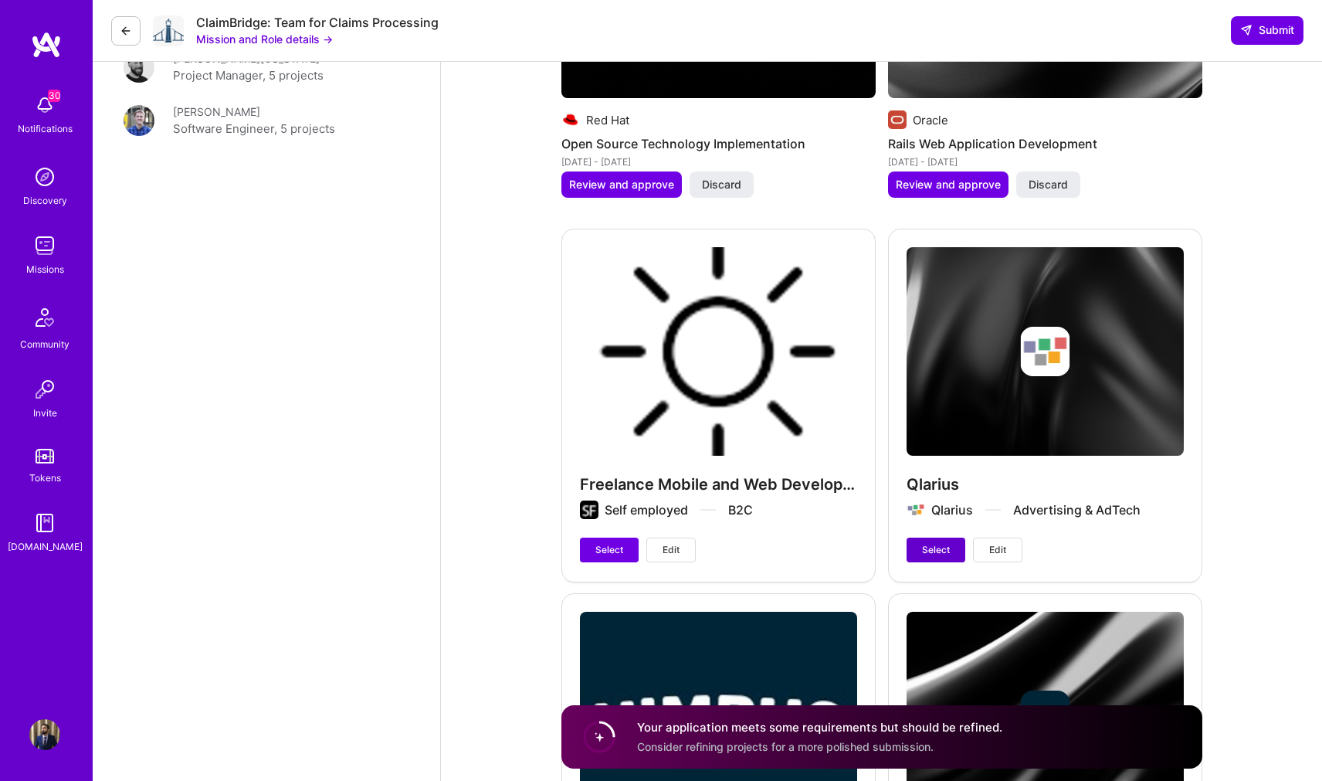
click at [930, 549] on span "Select" at bounding box center [936, 550] width 28 height 14
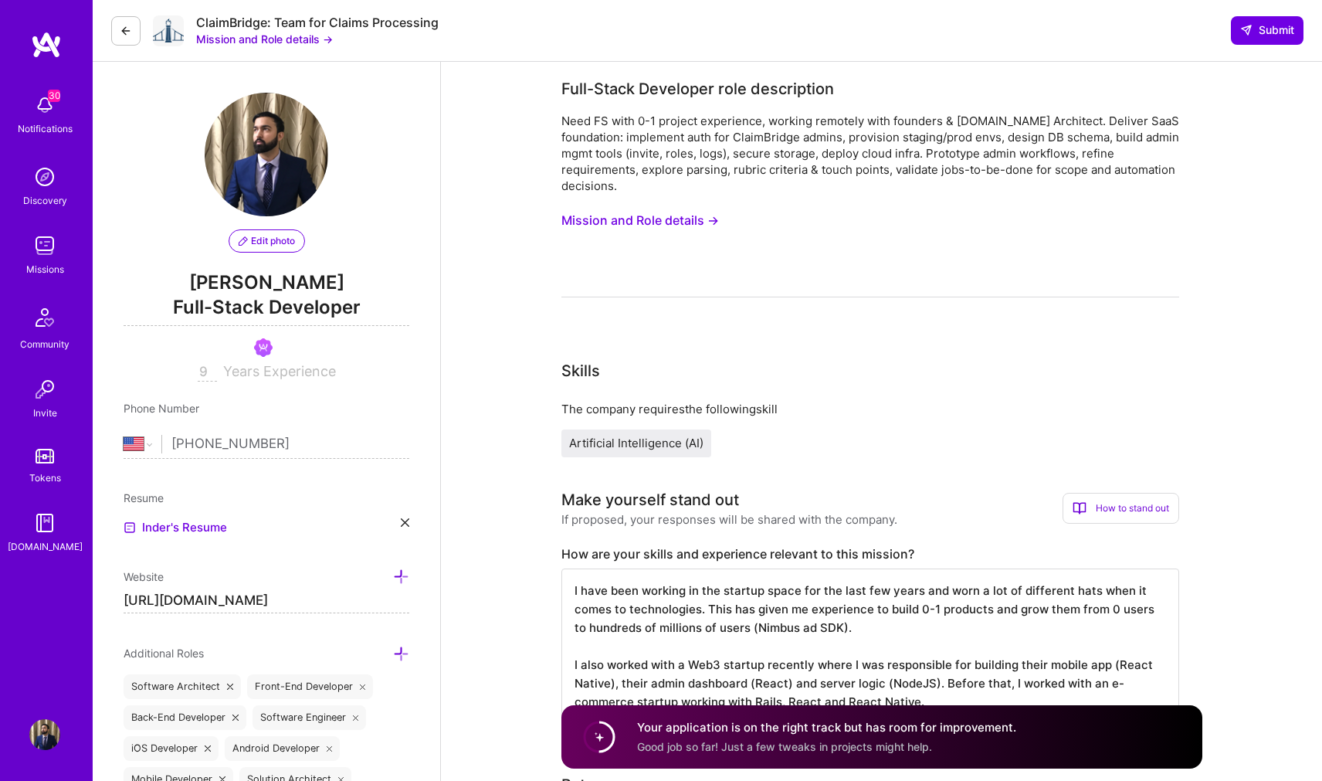
scroll to position [0, 0]
click at [317, 43] on button "Mission and Role details →" at bounding box center [264, 39] width 137 height 16
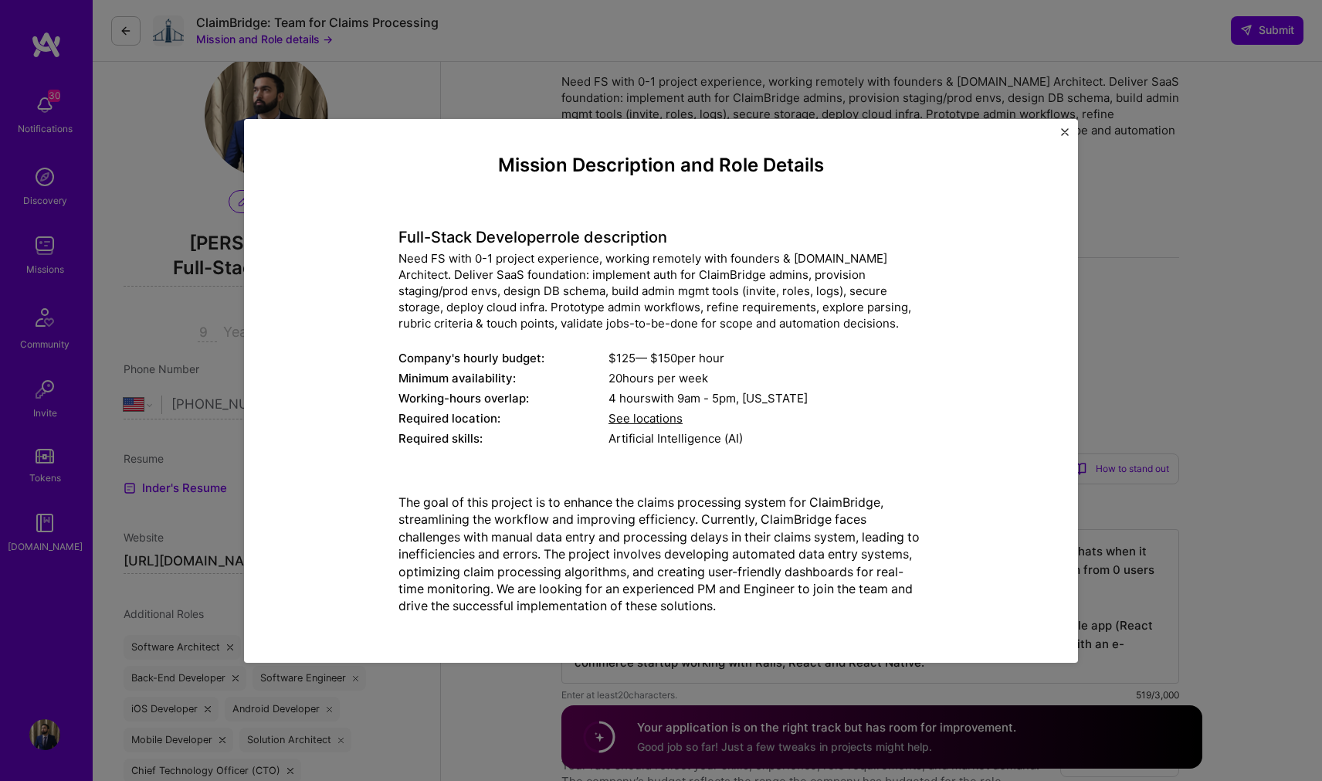
scroll to position [42, 0]
click at [1064, 135] on img "Close" at bounding box center [1065, 131] width 8 height 8
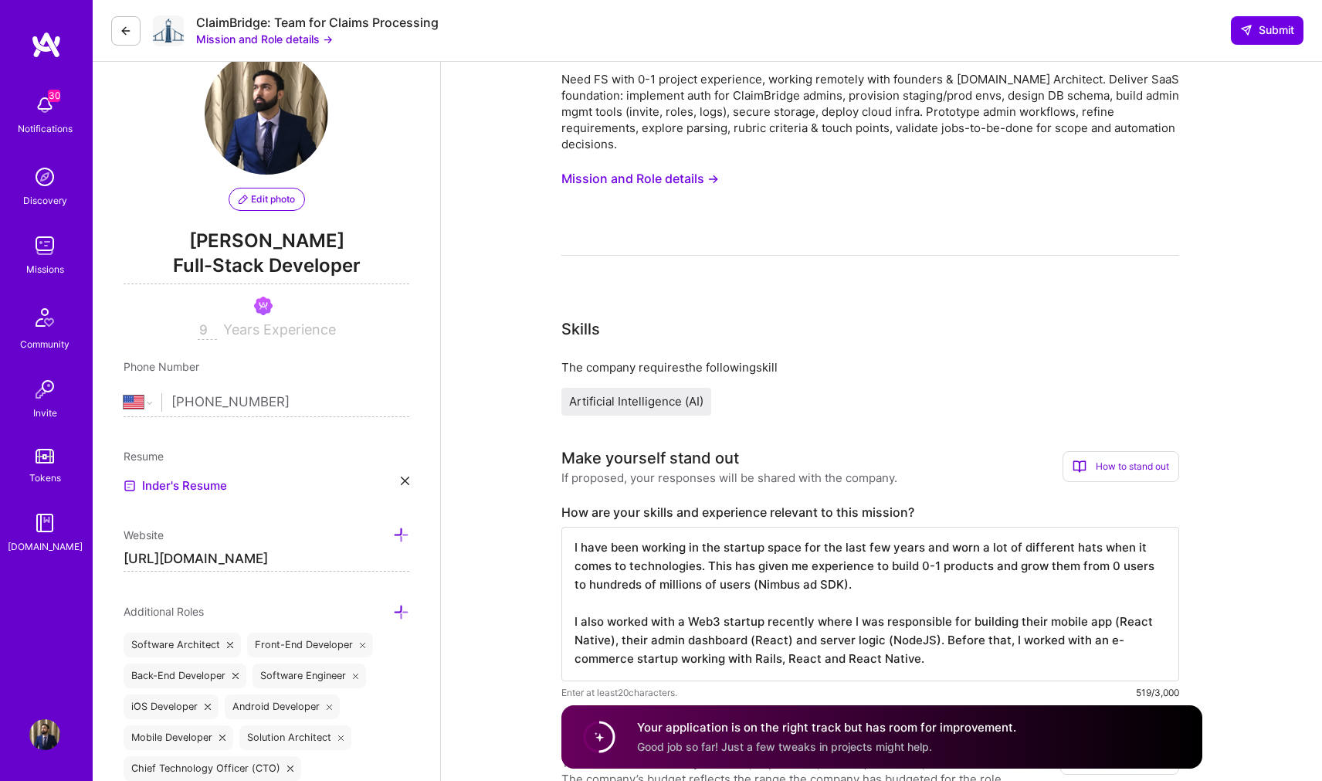
scroll to position [2, 0]
click at [924, 652] on textarea "I have been working in the startup space for the last few years and worn a lot …" at bounding box center [870, 604] width 618 height 154
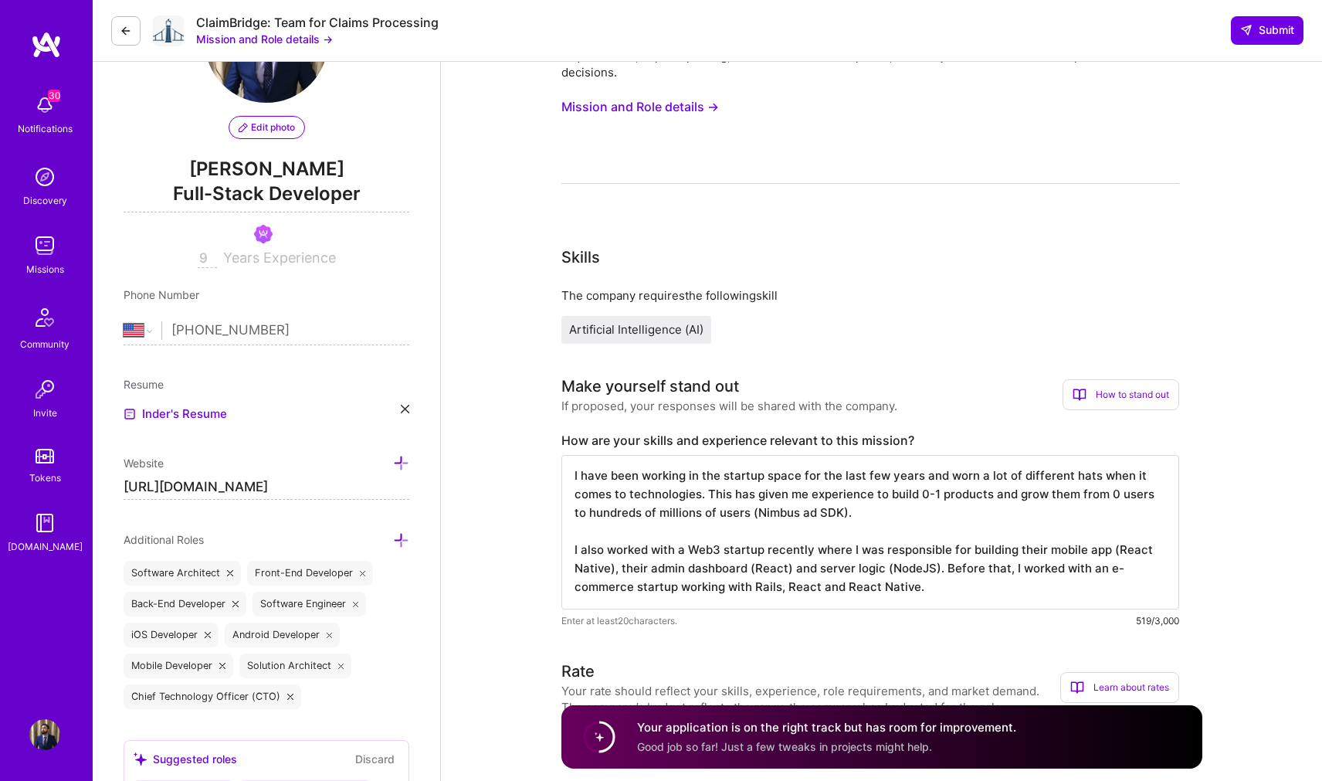
scroll to position [133, 0]
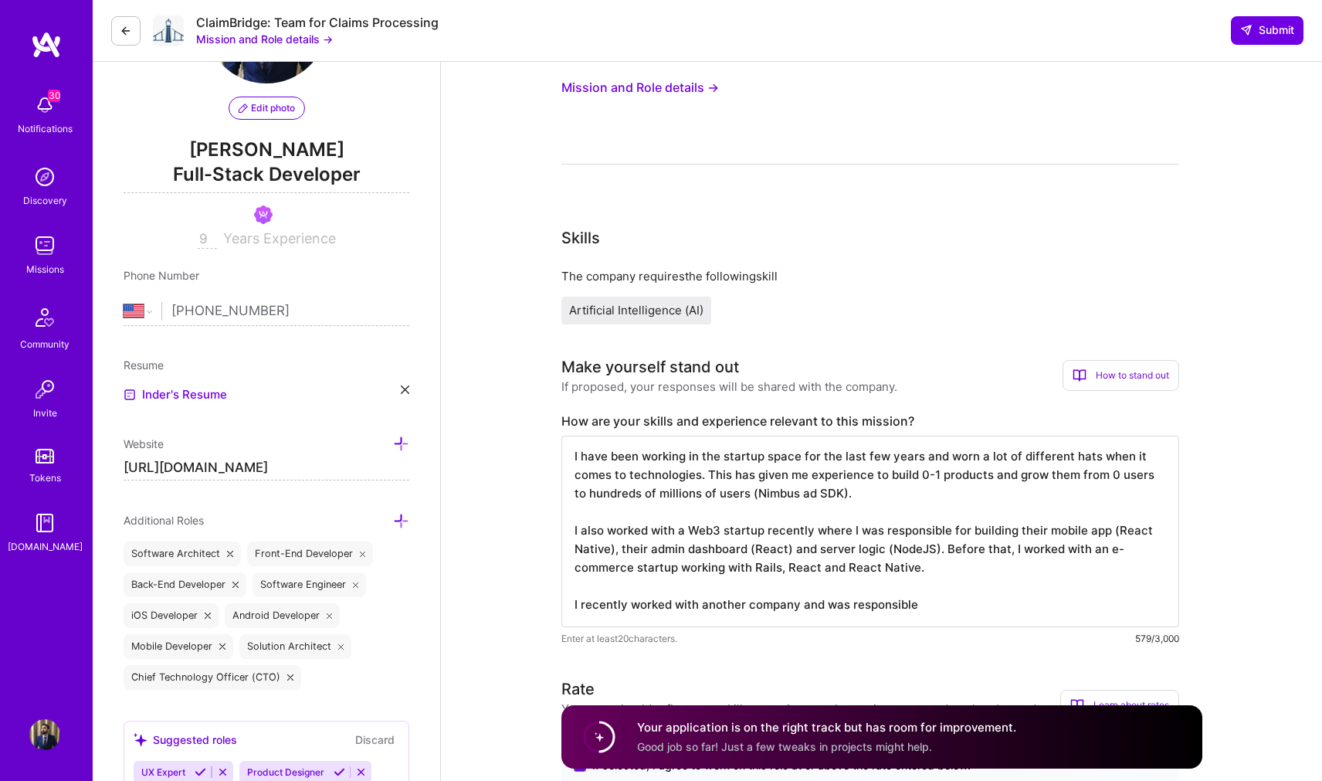
click at [793, 601] on textarea "I have been working in the startup space for the last few years and worn a lot …" at bounding box center [870, 530] width 618 height 191
type textarea "I have been working in the startup space for the last few years and worn a lot …"
